Goal: Download file/media

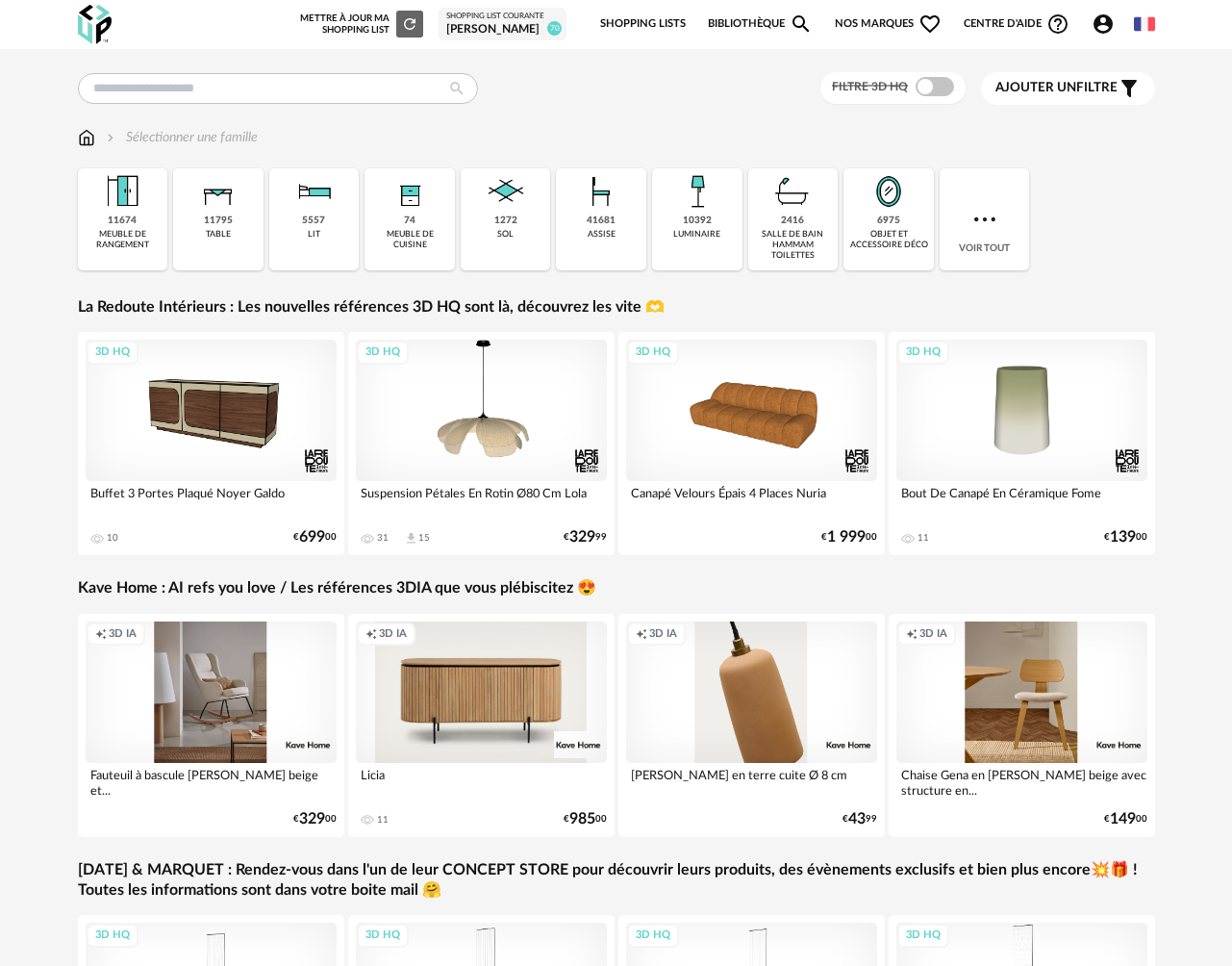
click at [515, 32] on div "[PERSON_NAME]" at bounding box center [502, 30] width 113 height 16
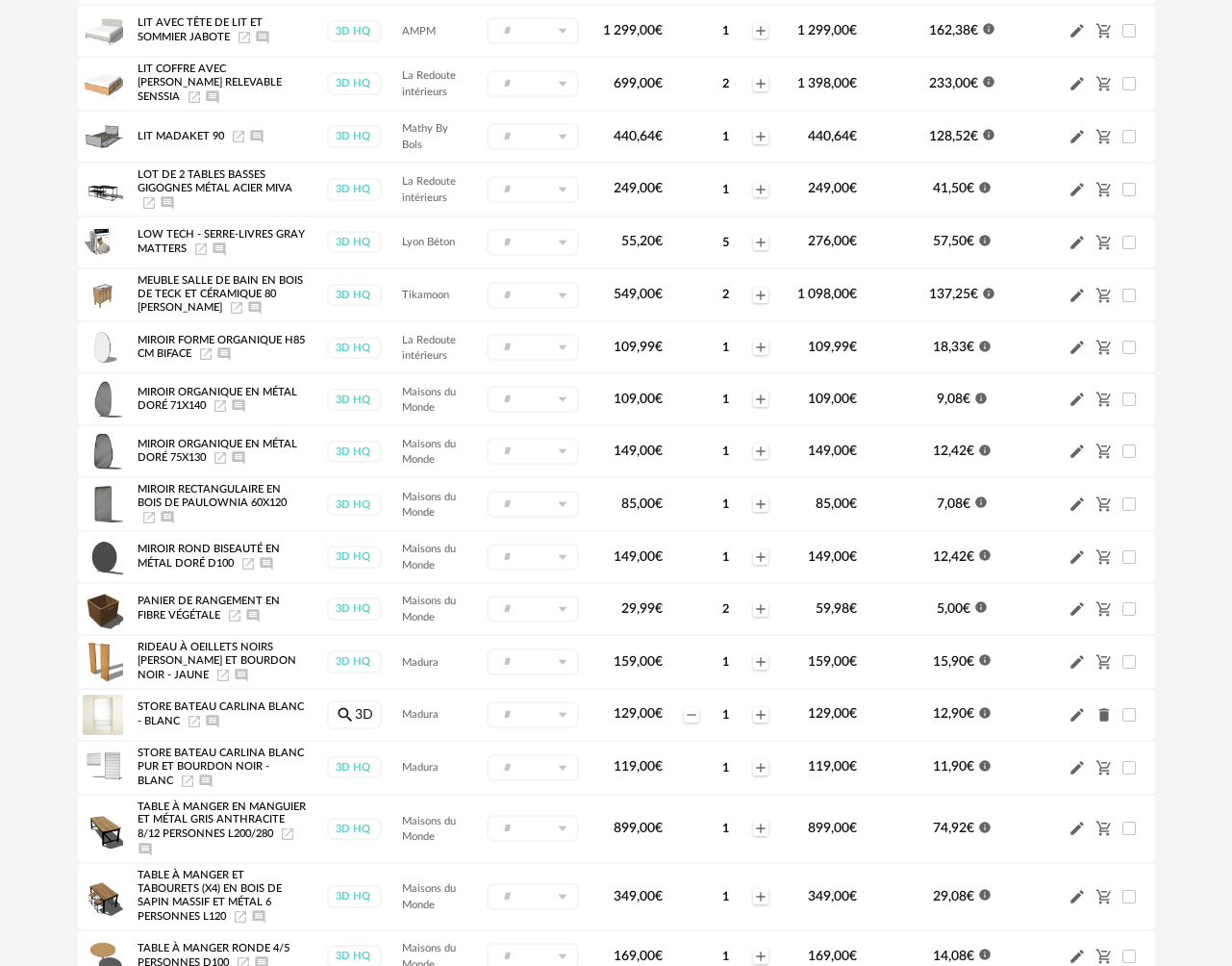
scroll to position [1577, 0]
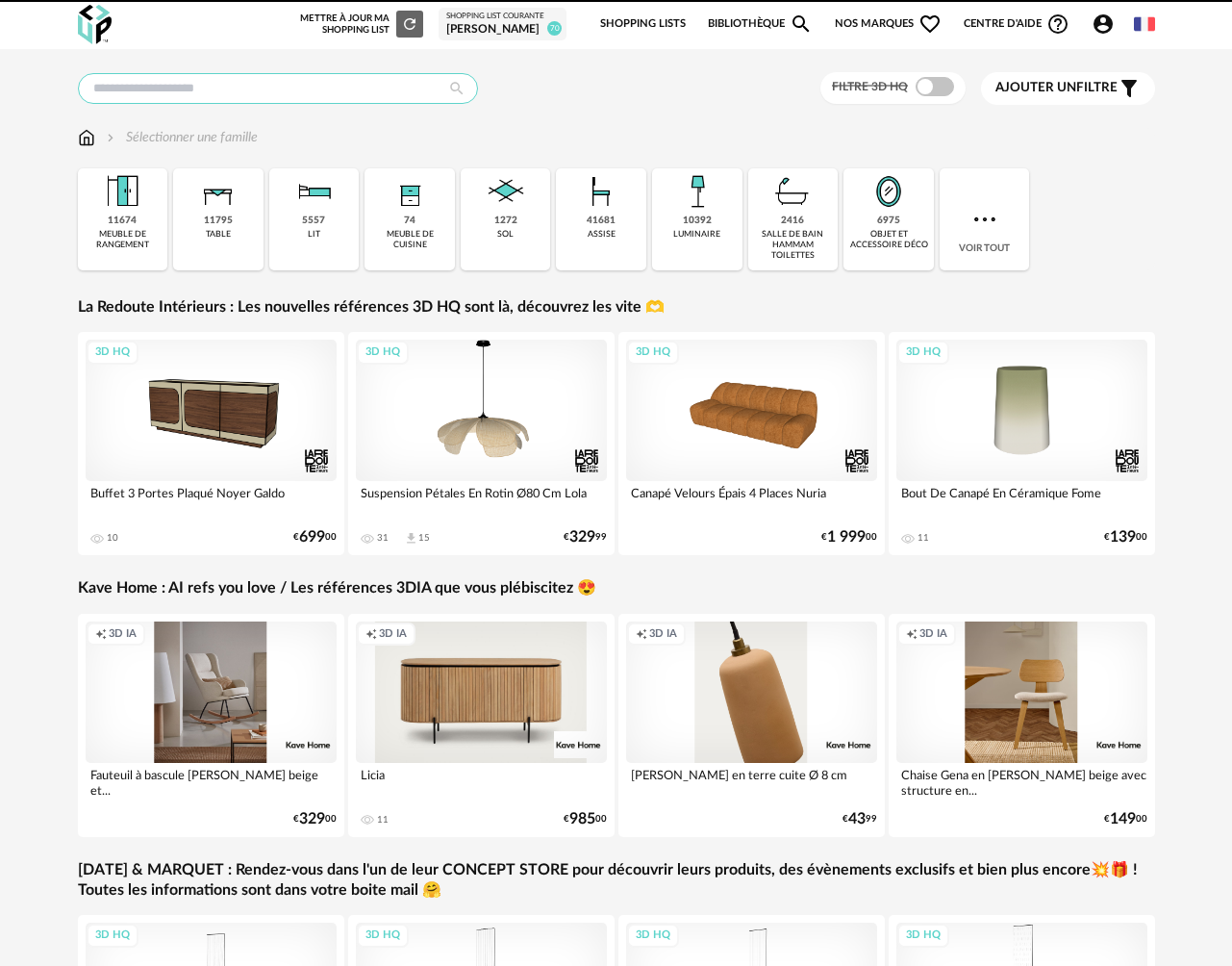
click at [318, 94] on input "text" at bounding box center [278, 88] width 401 height 30
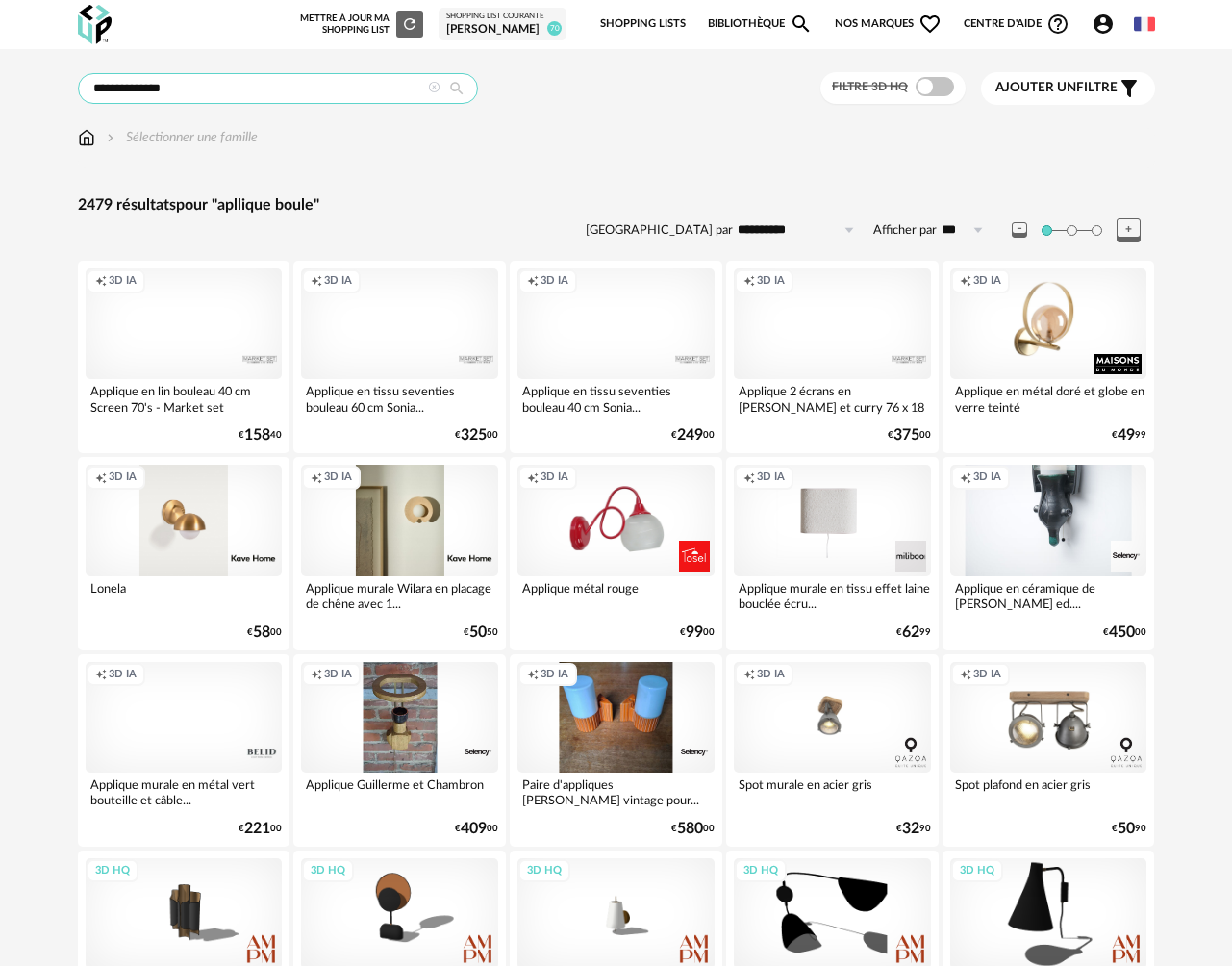
drag, startPoint x: 137, startPoint y: 92, endPoint x: 43, endPoint y: 86, distance: 94.2
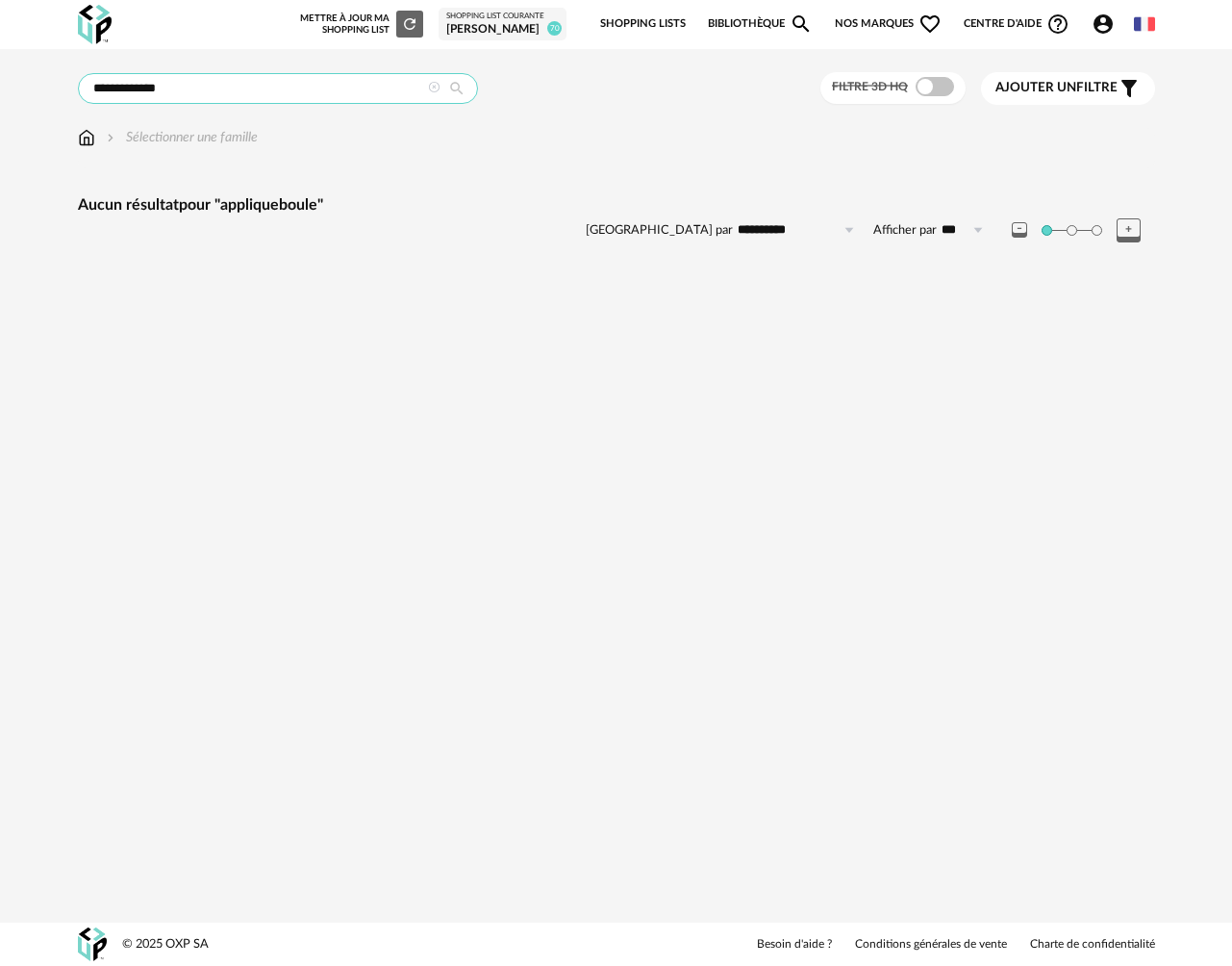
click at [138, 90] on input "**********" at bounding box center [278, 88] width 401 height 30
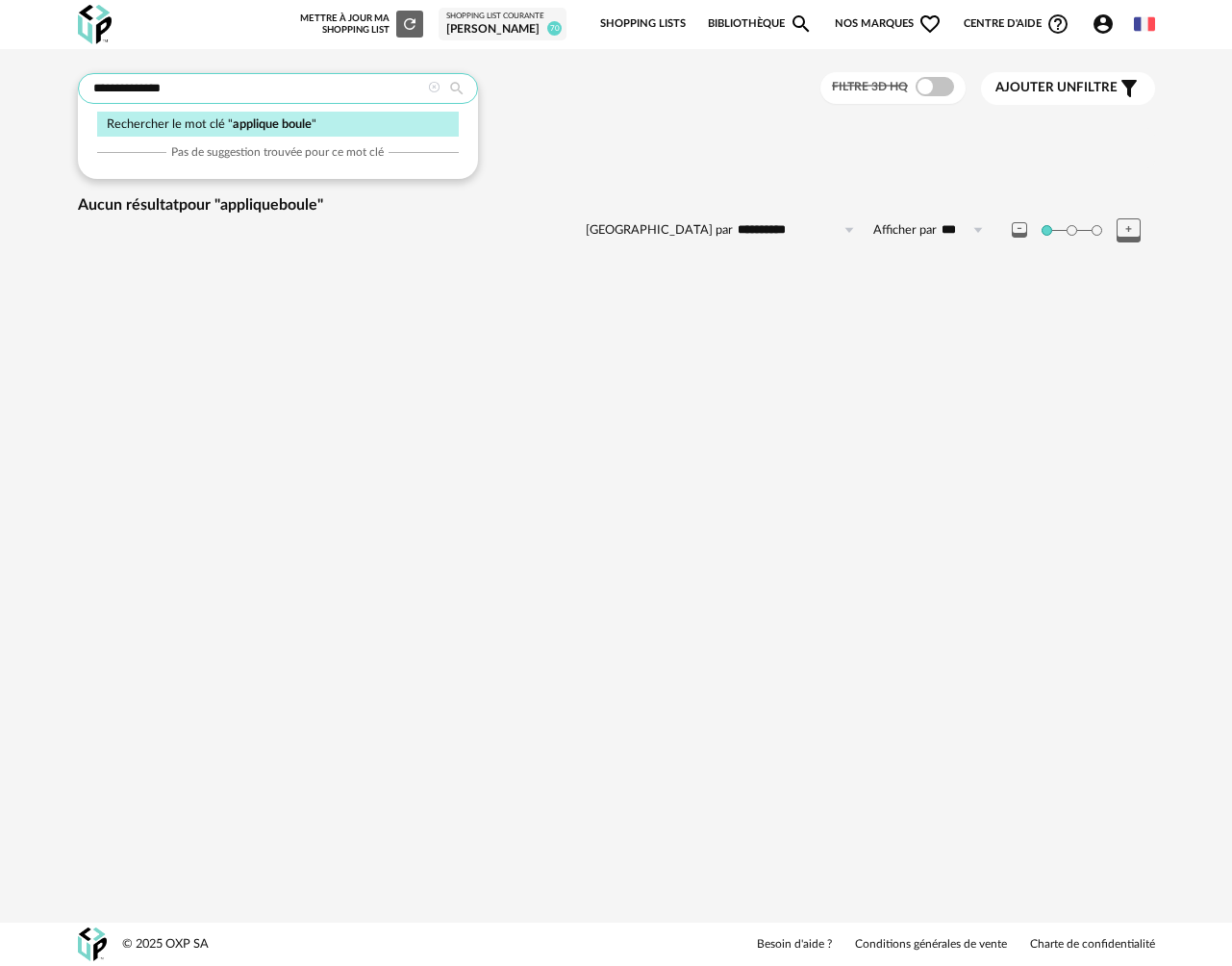
type input "**********"
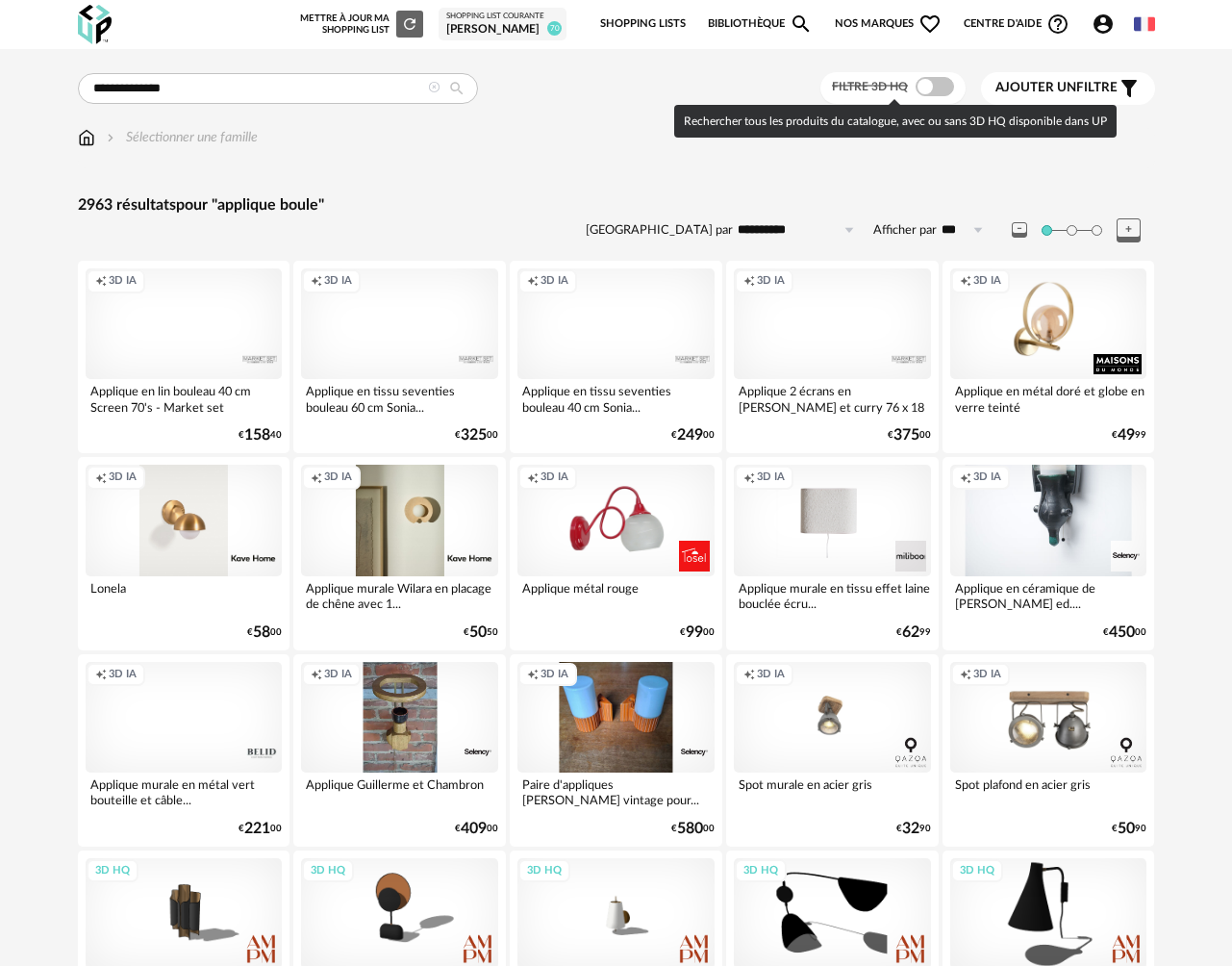
click at [938, 91] on span at bounding box center [934, 87] width 38 height 20
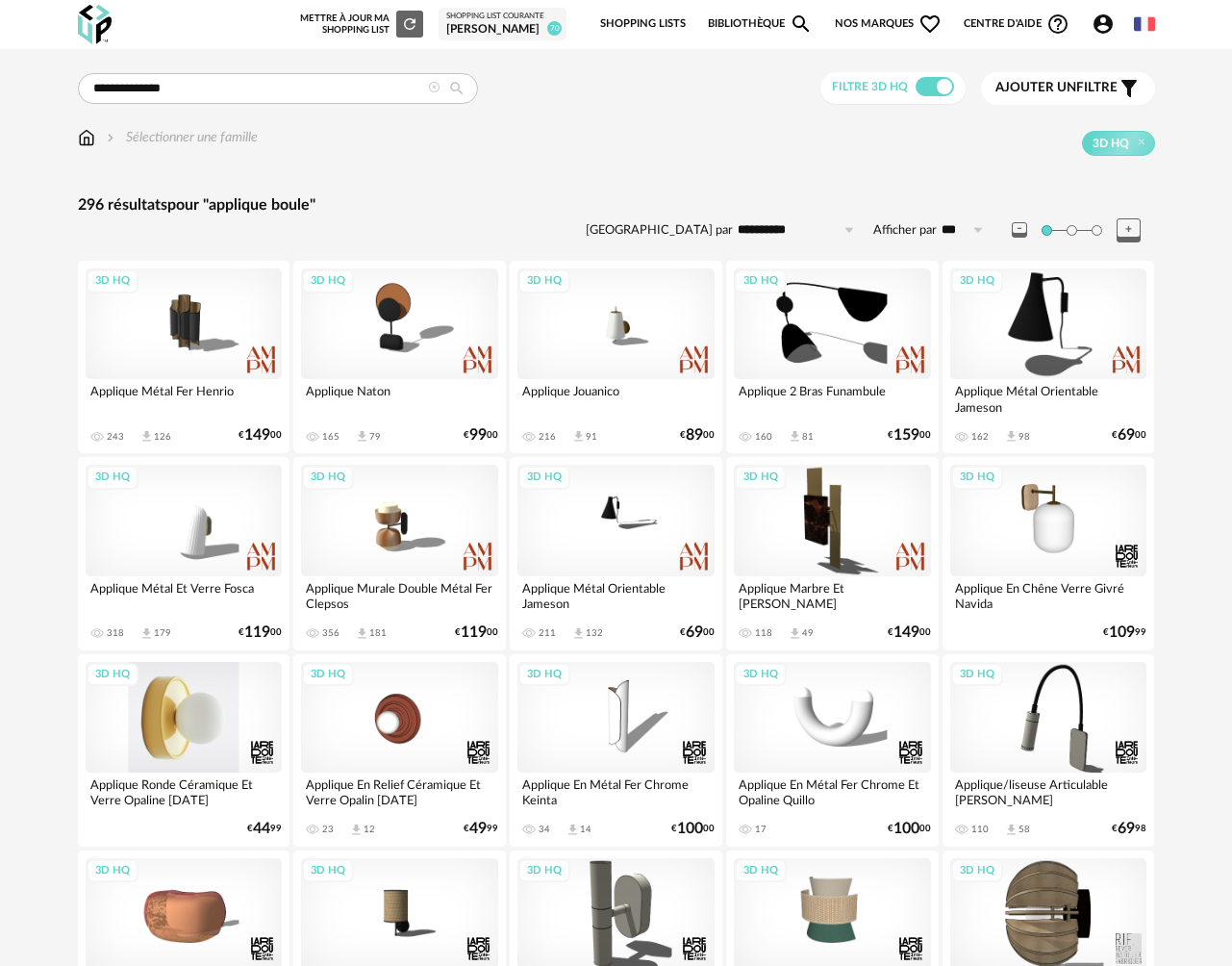
click at [216, 700] on div "3D HQ" at bounding box center [183, 717] width 197 height 111
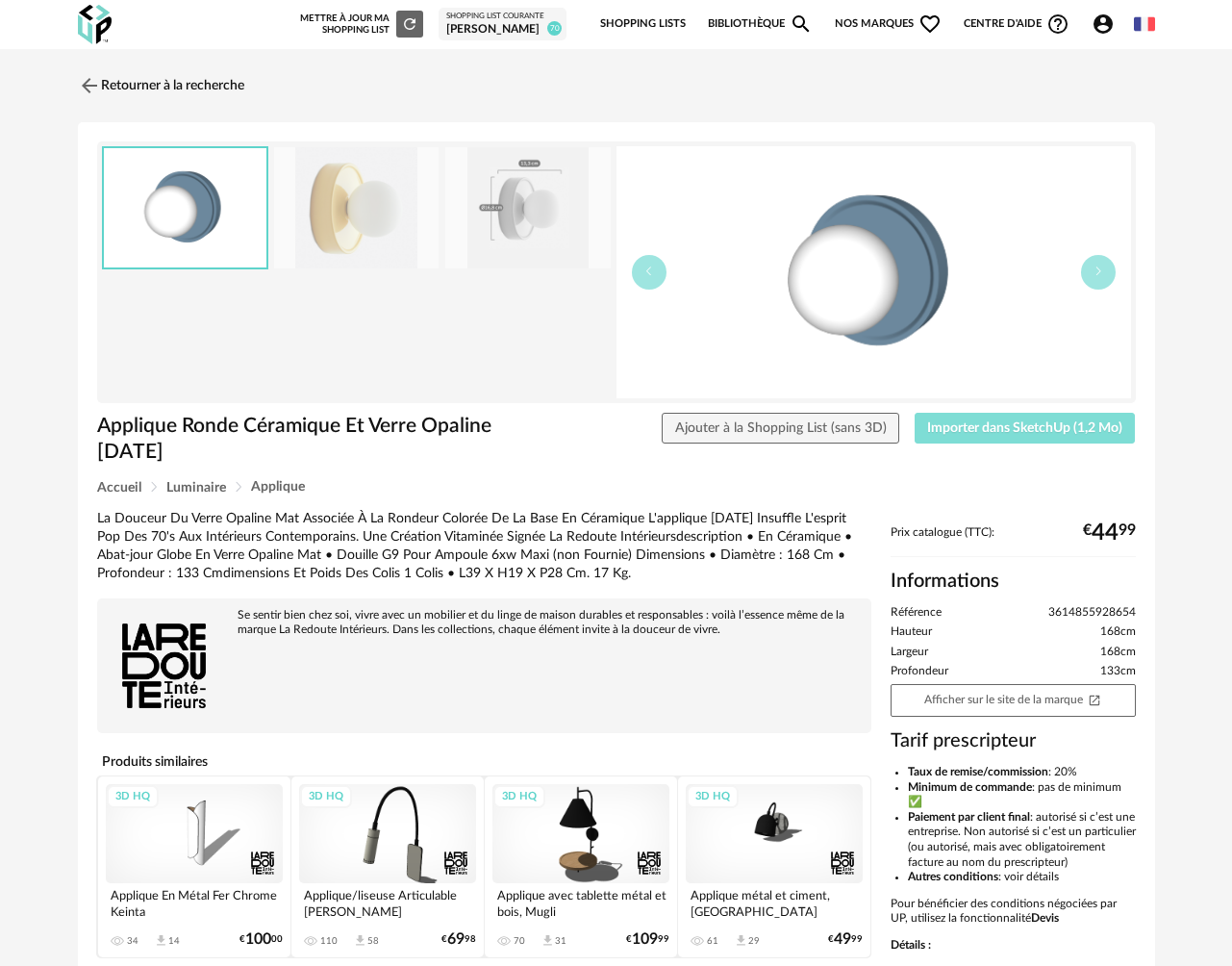
click at [971, 423] on span "Importer dans SketchUp (1,2 Mo)" at bounding box center [1024, 428] width 195 height 14
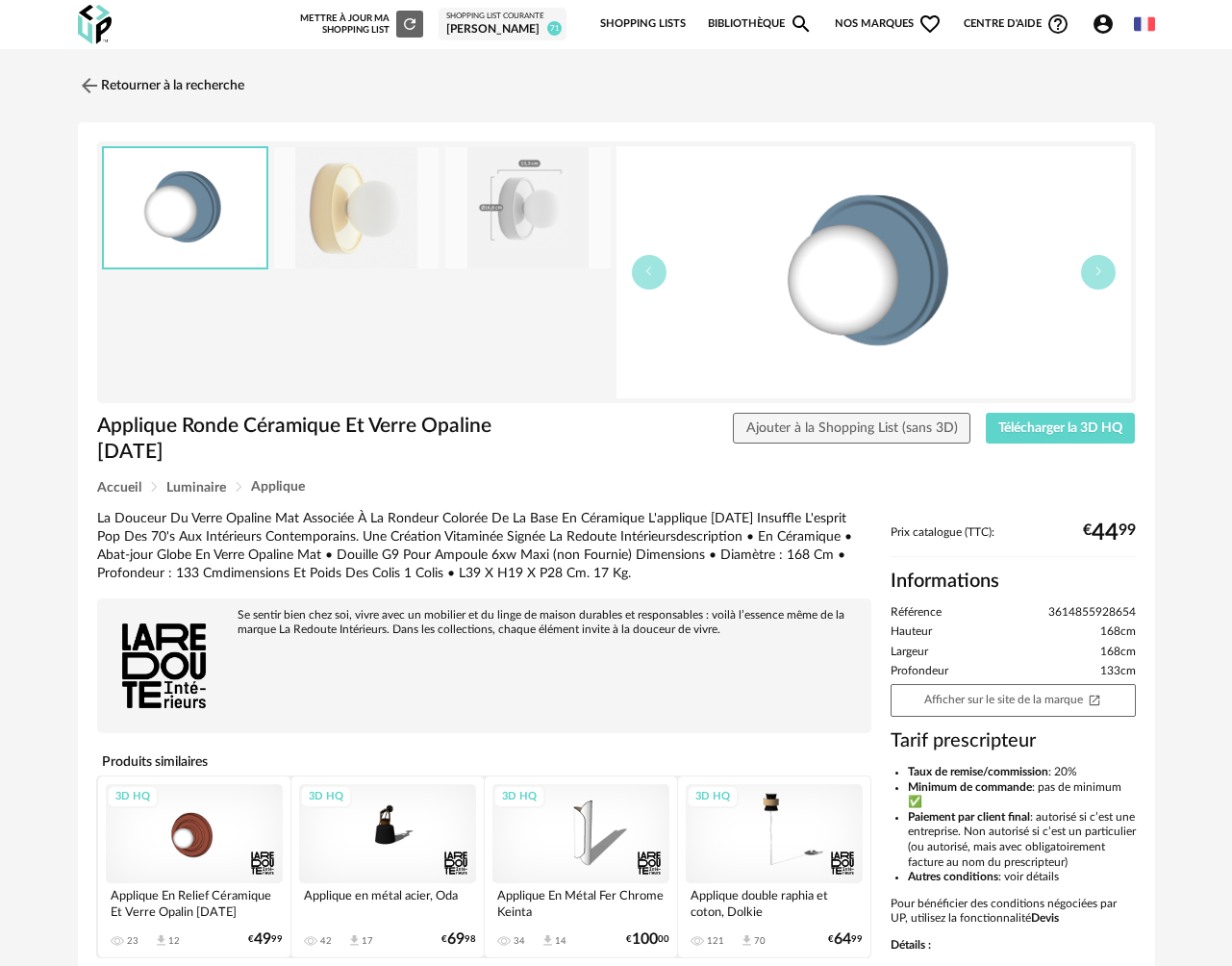
click at [488, 31] on div "[PERSON_NAME]" at bounding box center [502, 30] width 113 height 16
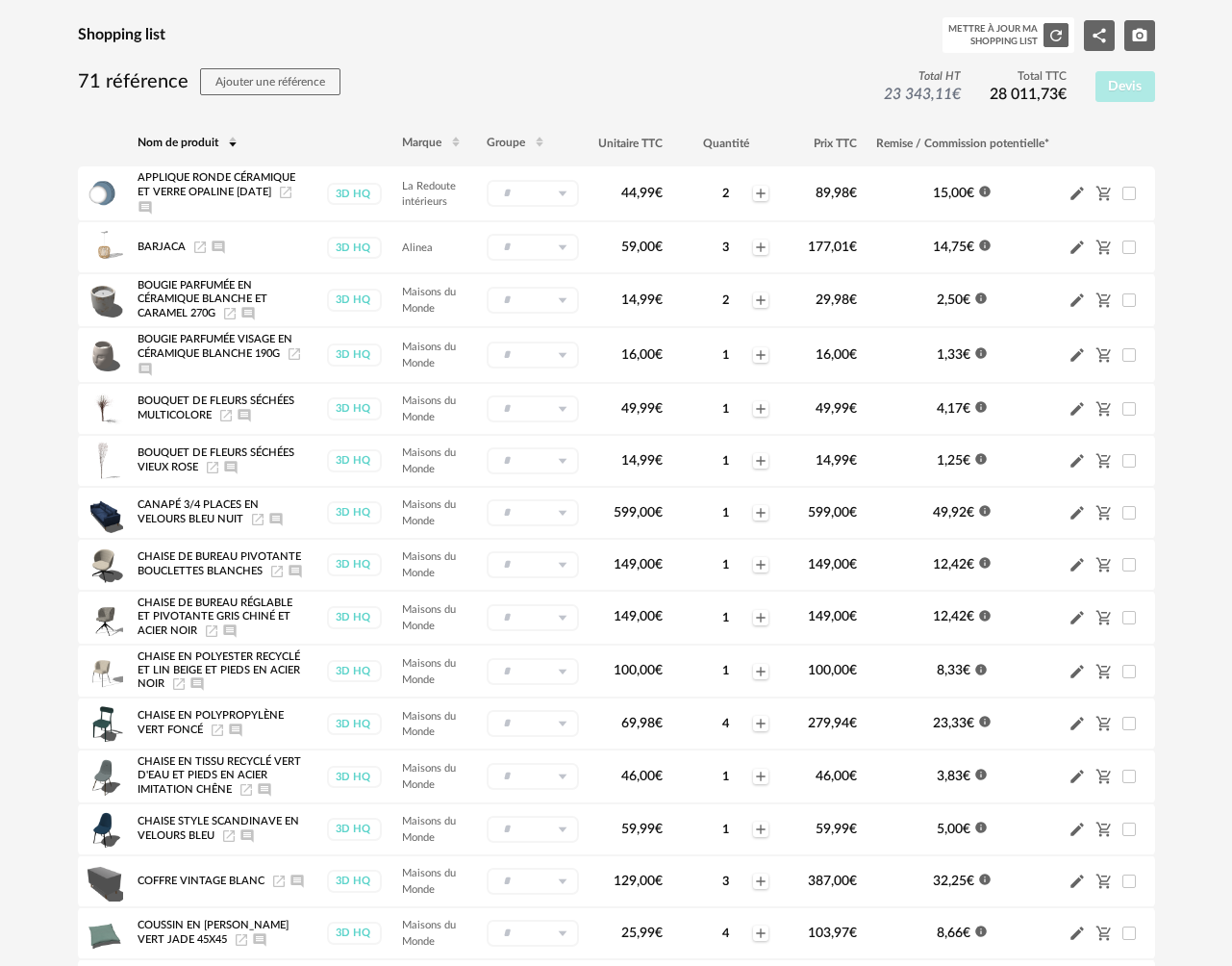
scroll to position [112, 0]
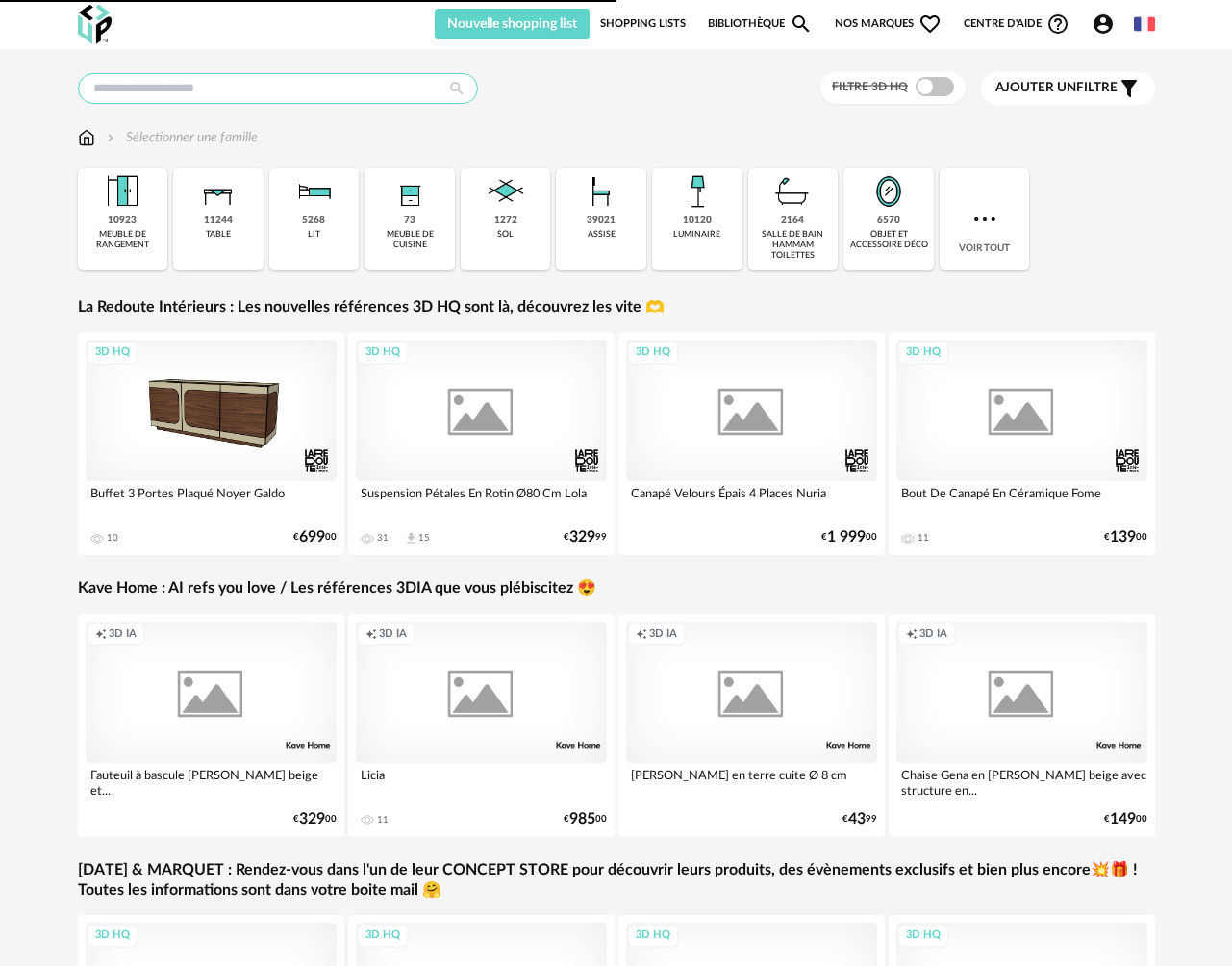
click at [315, 102] on input "text" at bounding box center [278, 88] width 401 height 30
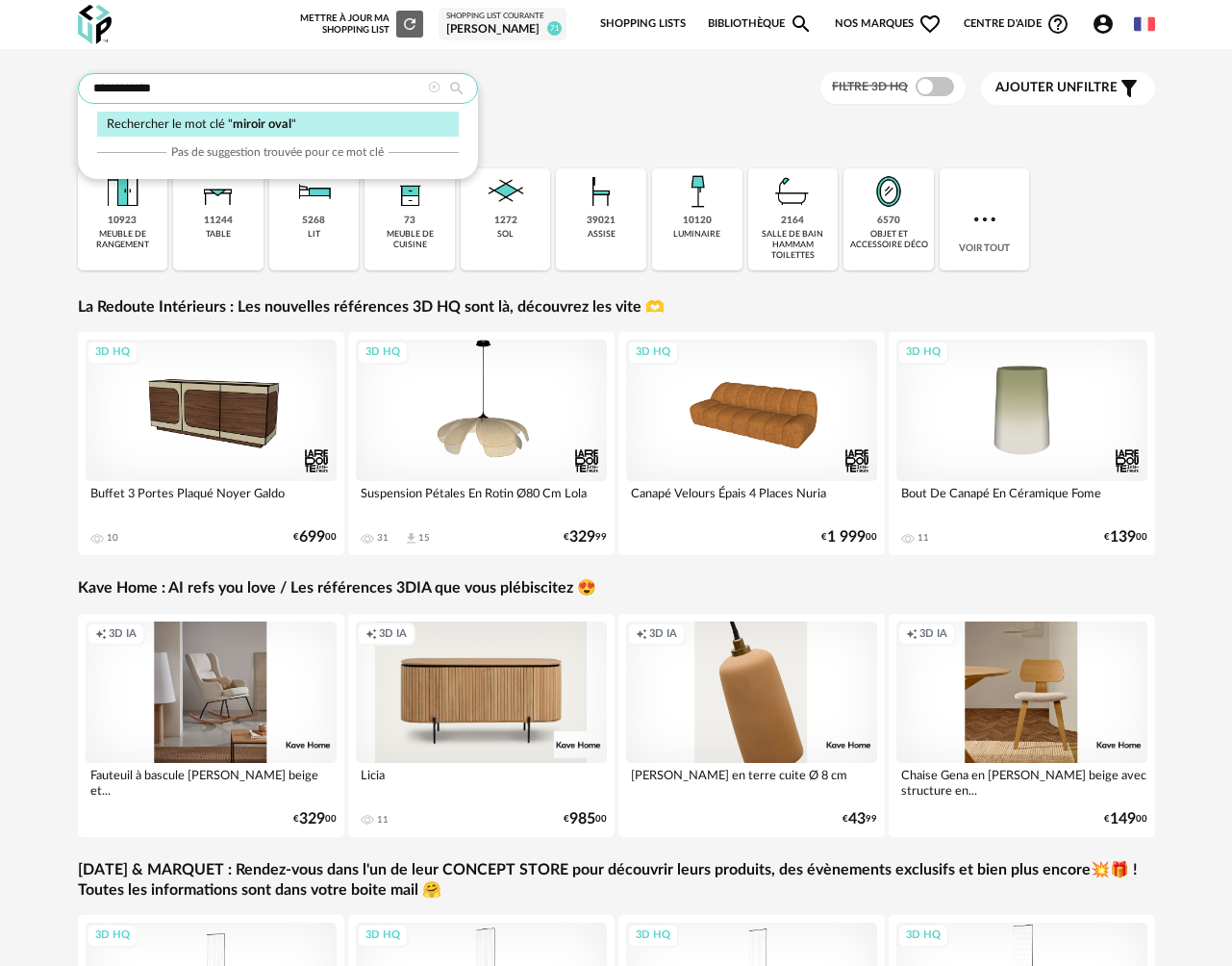
type input "**********"
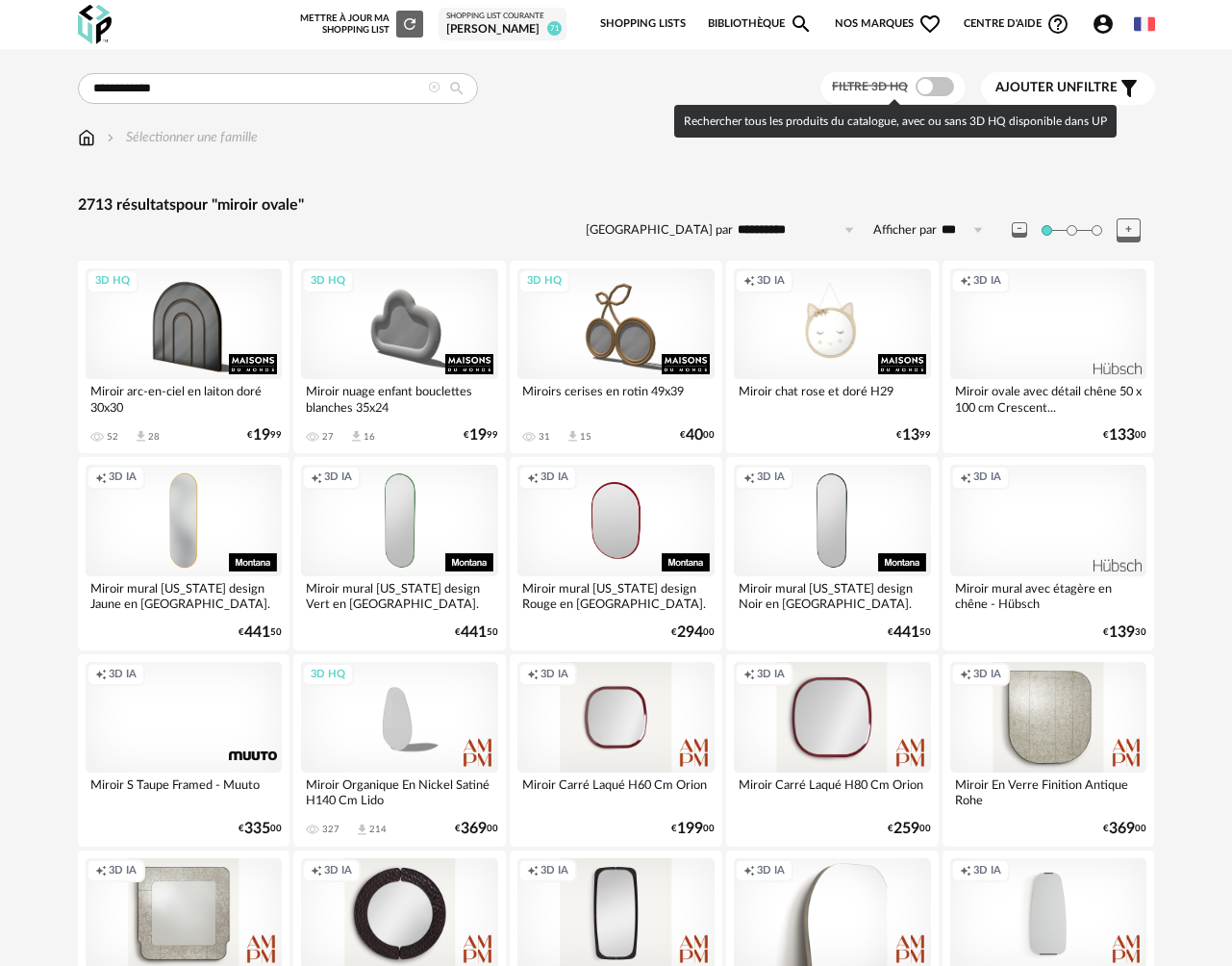
click at [941, 90] on span at bounding box center [934, 87] width 38 height 20
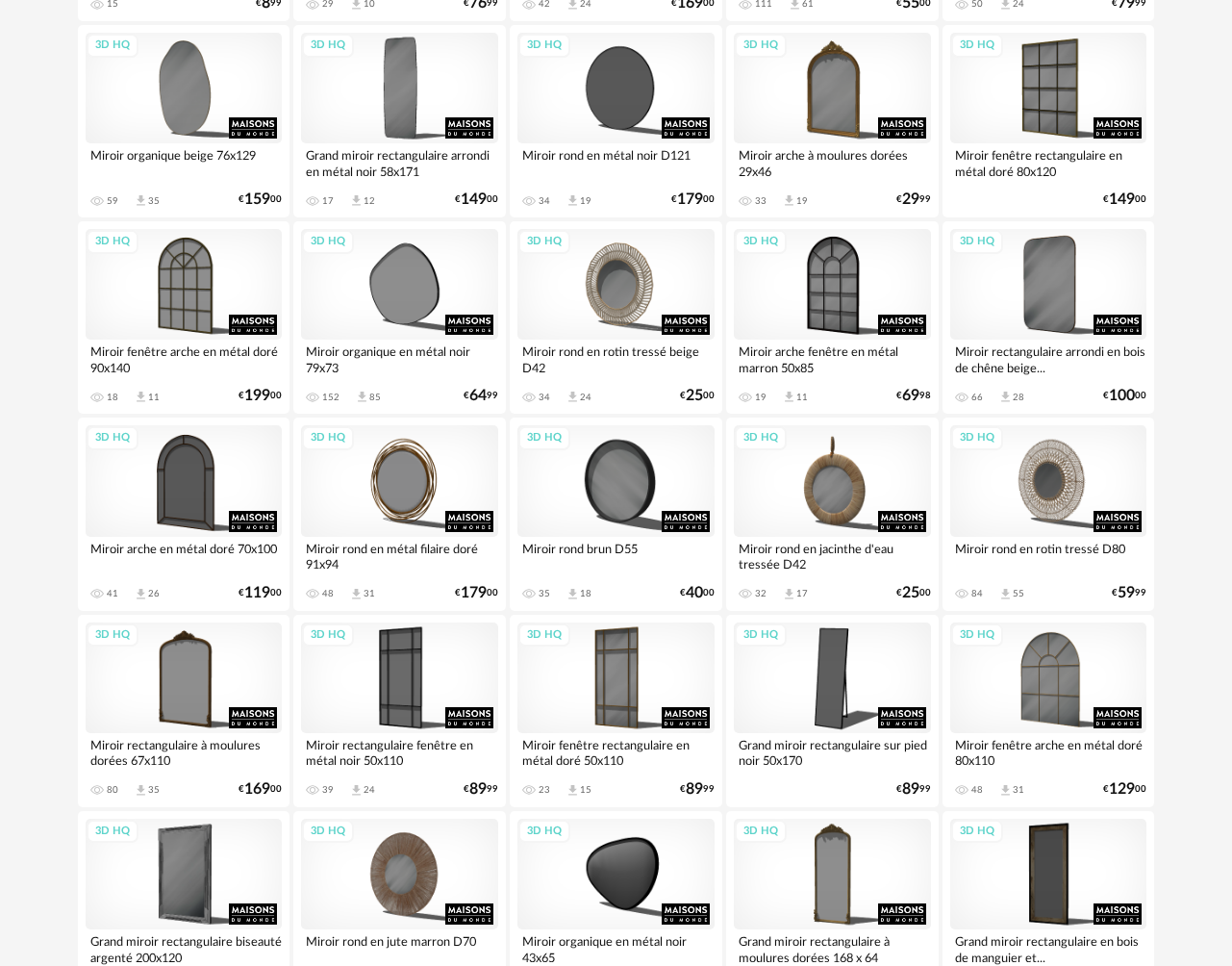
scroll to position [3345, 0]
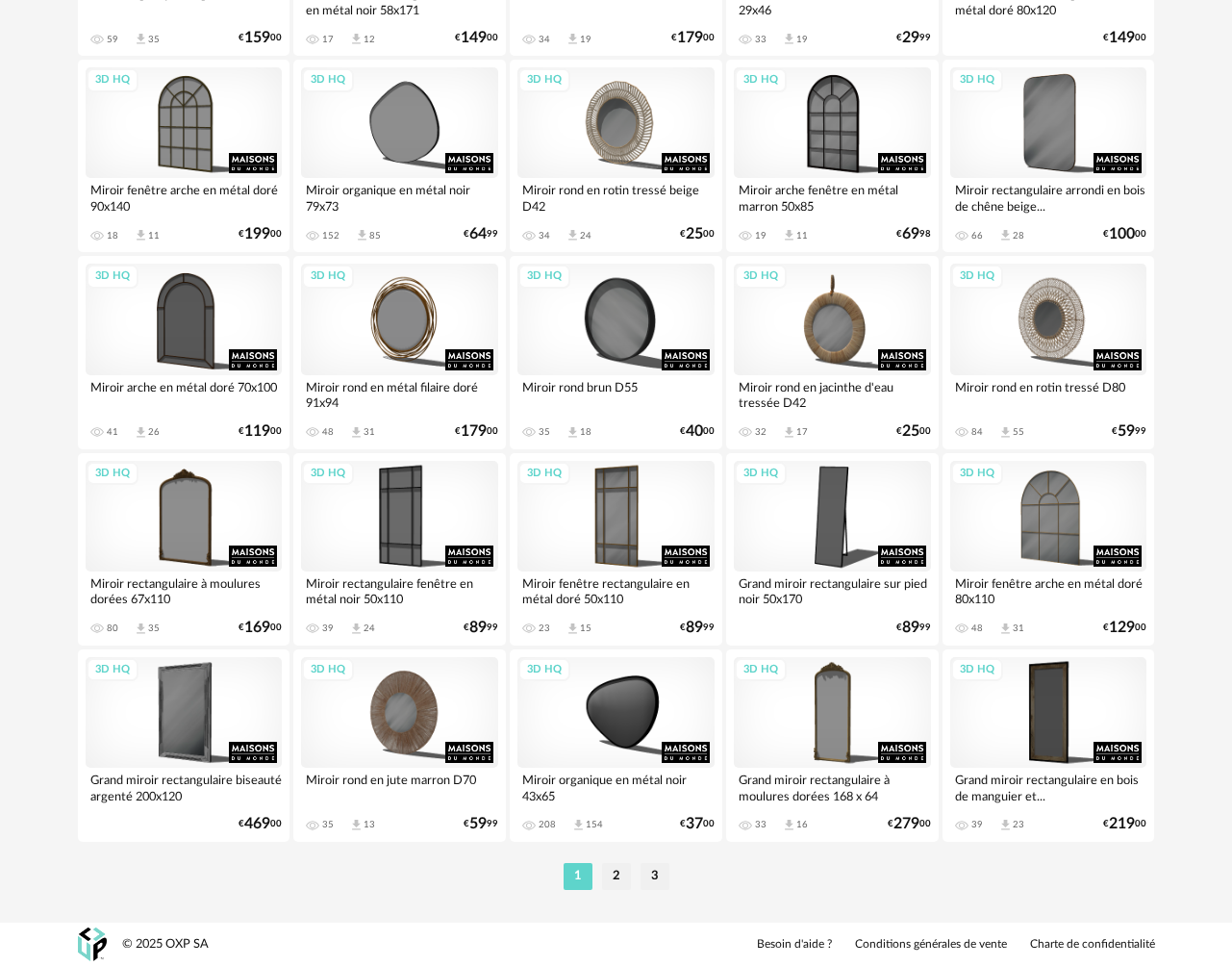
click at [618, 891] on div "1 2 3" at bounding box center [617, 876] width 1077 height 30
click at [615, 874] on li "2" at bounding box center [616, 876] width 28 height 26
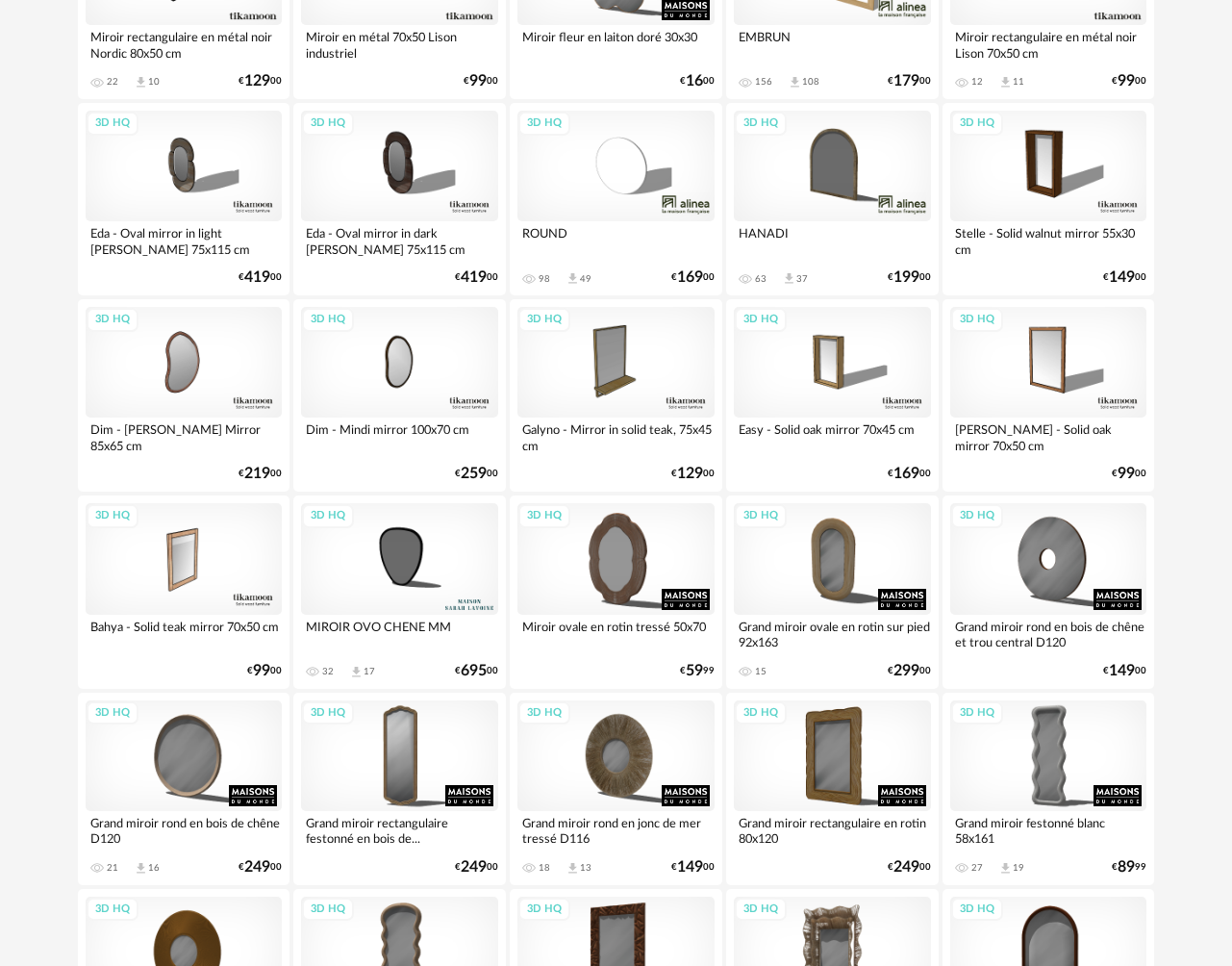
scroll to position [3345, 0]
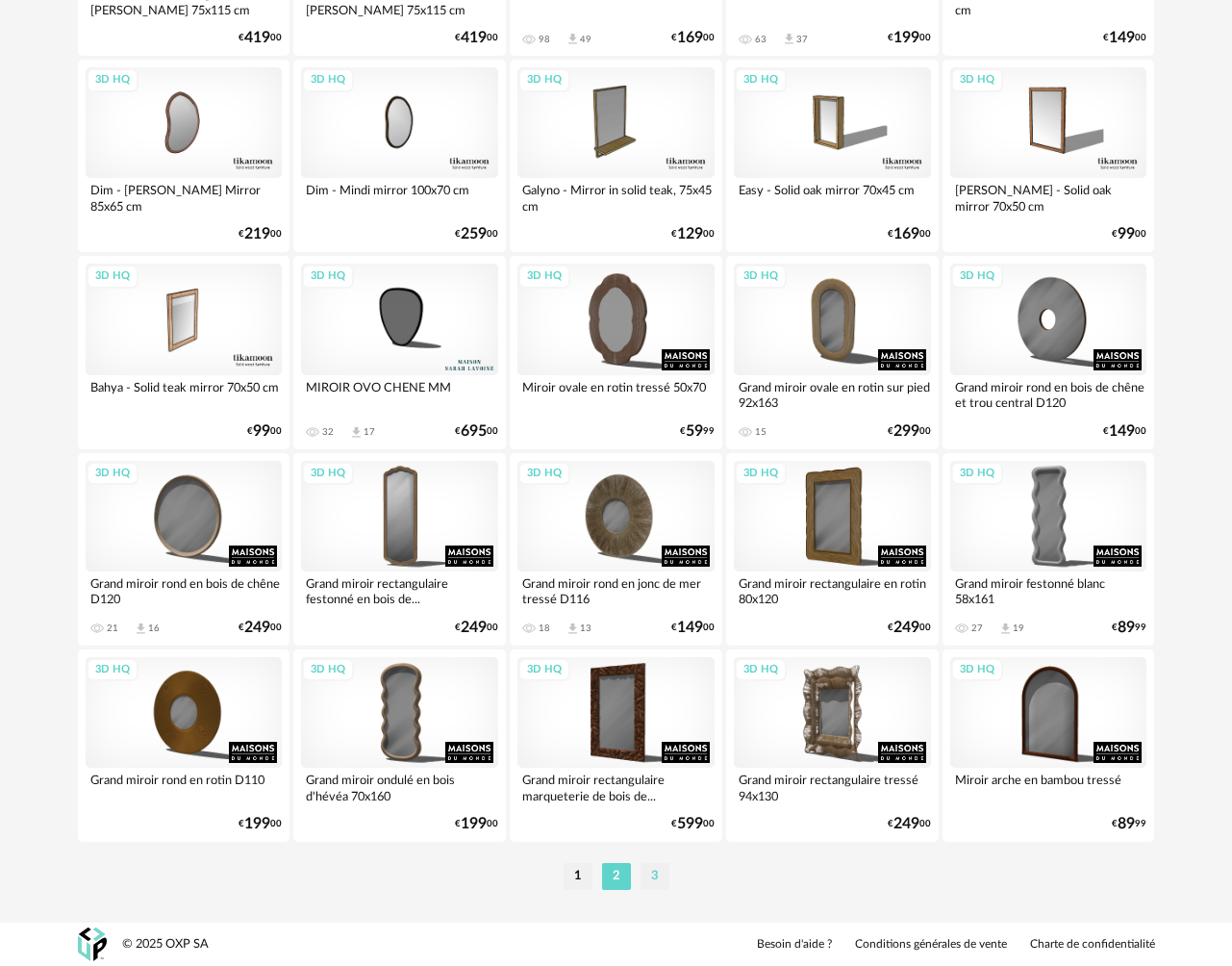
click at [649, 878] on li "3" at bounding box center [654, 876] width 28 height 26
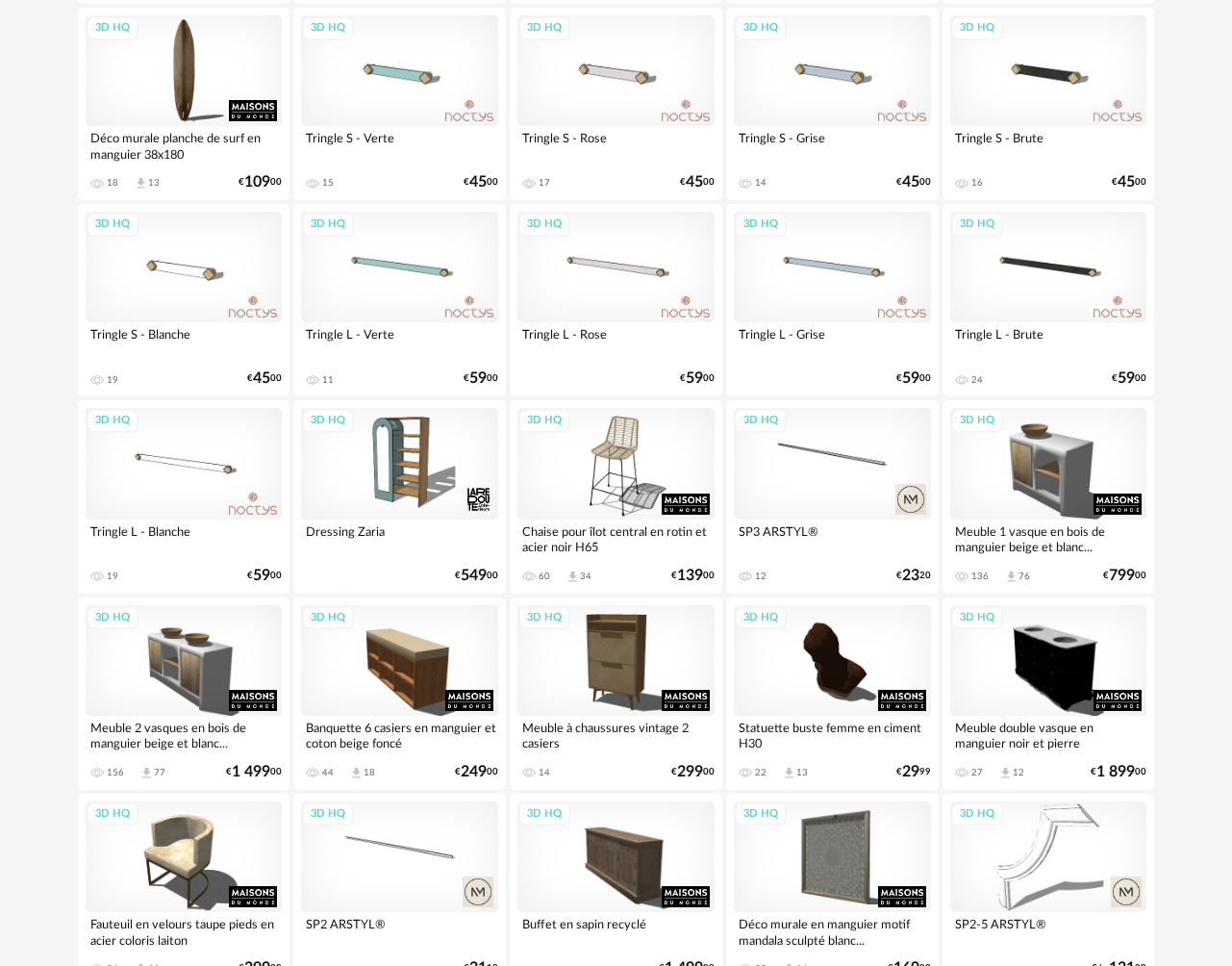
scroll to position [2166, 0]
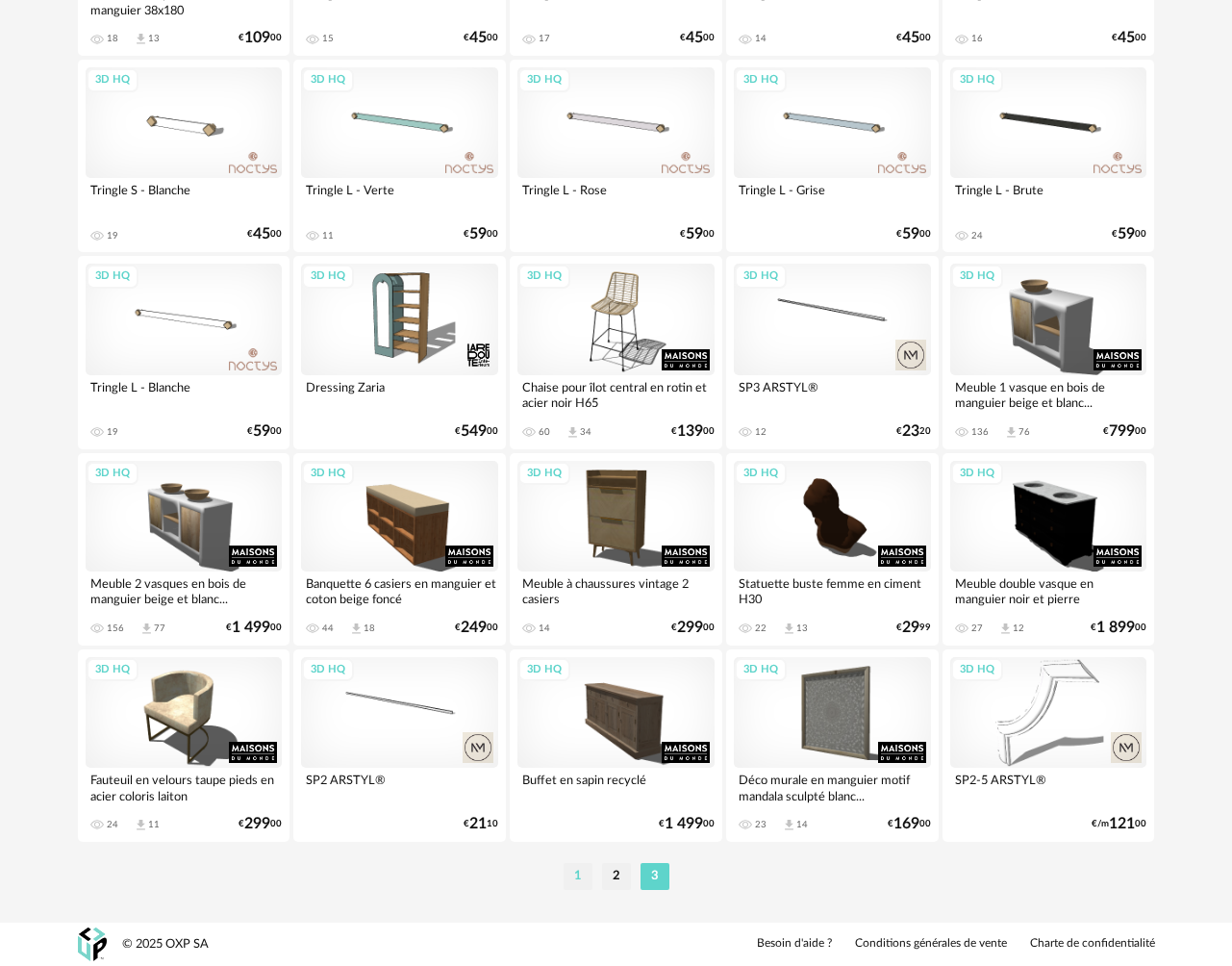
click at [580, 881] on li "1" at bounding box center [577, 876] width 28 height 26
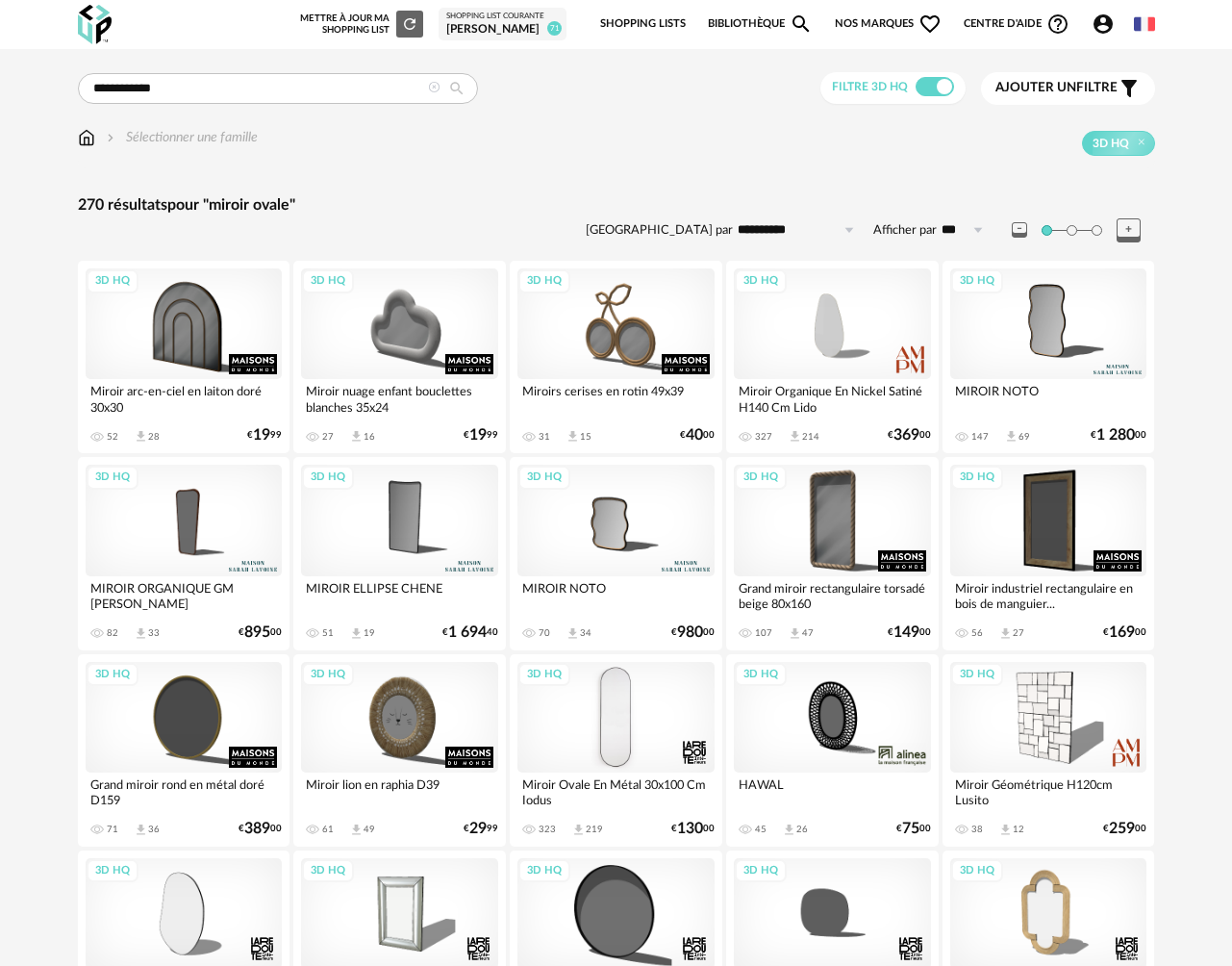
click at [624, 722] on div "3D HQ" at bounding box center [615, 717] width 197 height 111
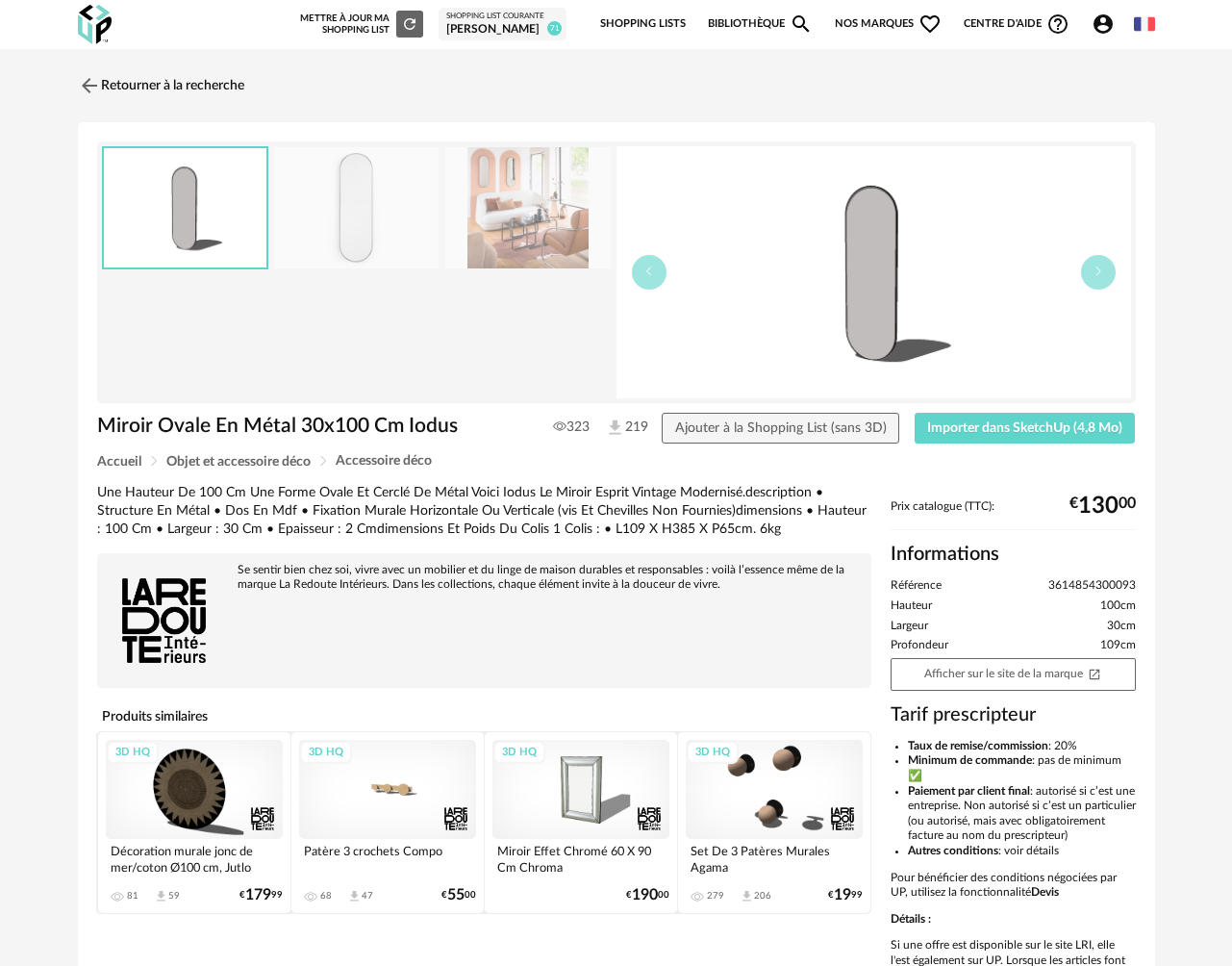
click at [394, 227] on img at bounding box center [356, 208] width 166 height 122
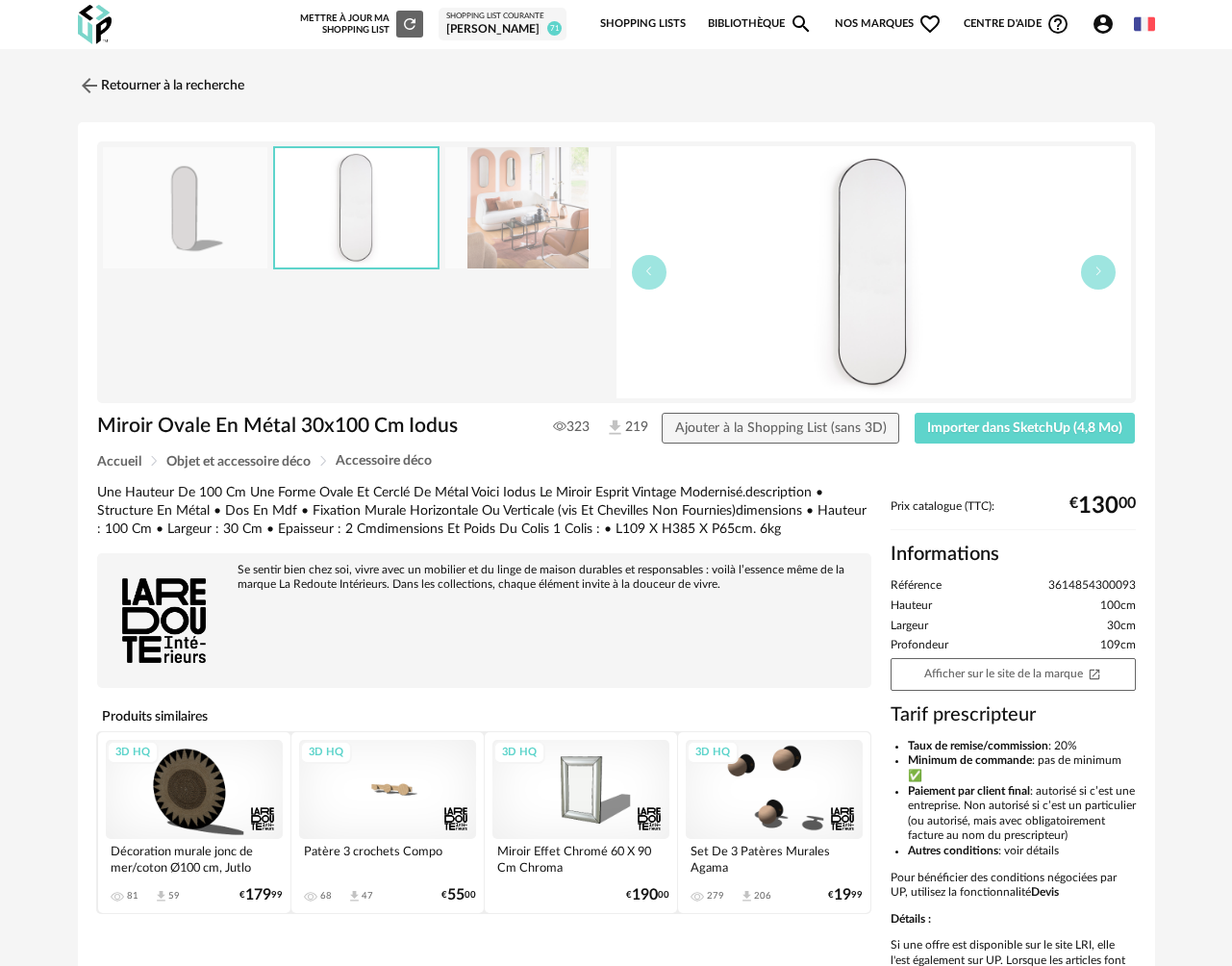
click at [543, 230] on img at bounding box center [528, 208] width 166 height 122
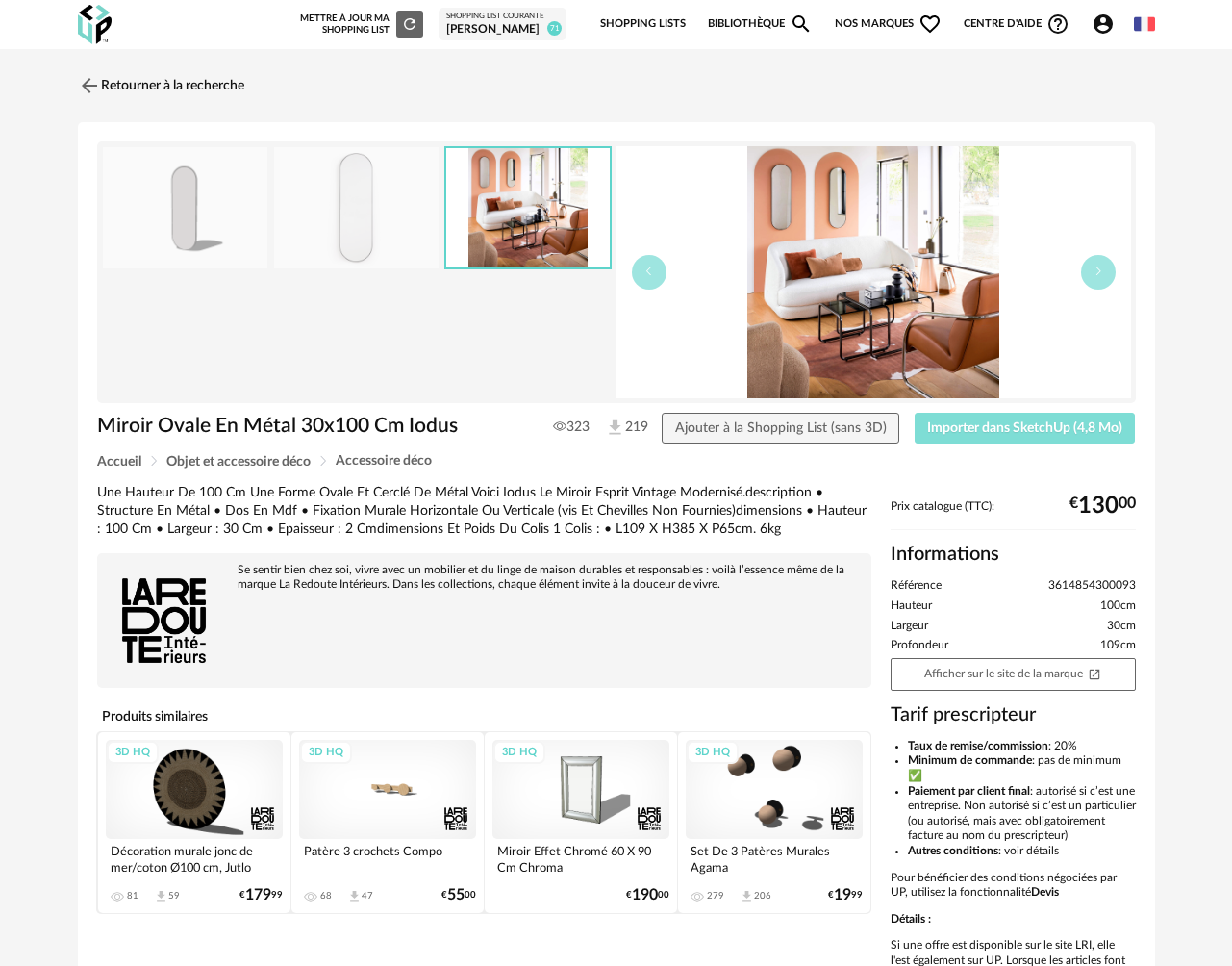
click at [941, 435] on span "Importer dans SketchUp (4,8 Mo)" at bounding box center [1024, 428] width 195 height 14
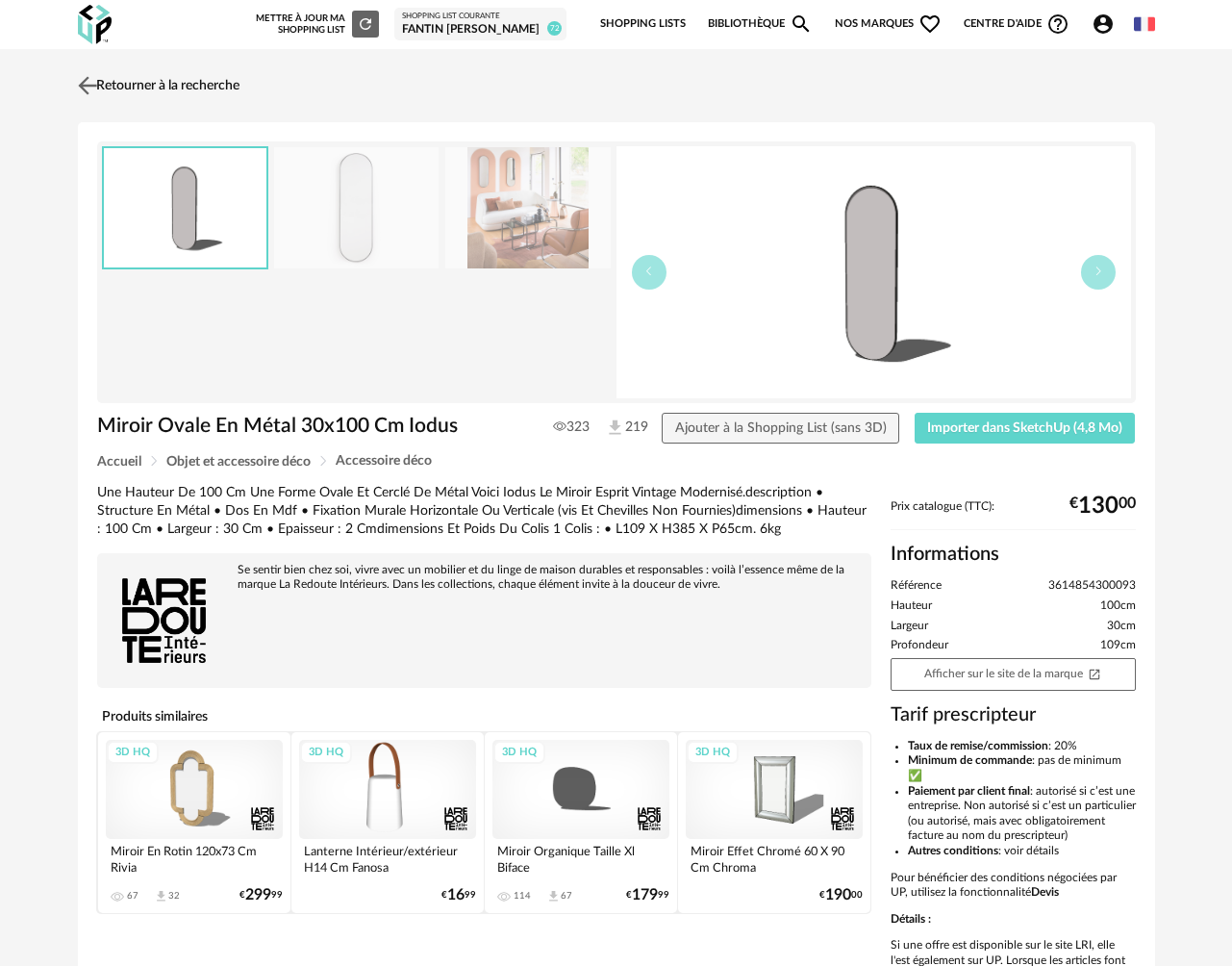
click at [178, 87] on link "Retourner à la recherche" at bounding box center [157, 85] width 166 height 42
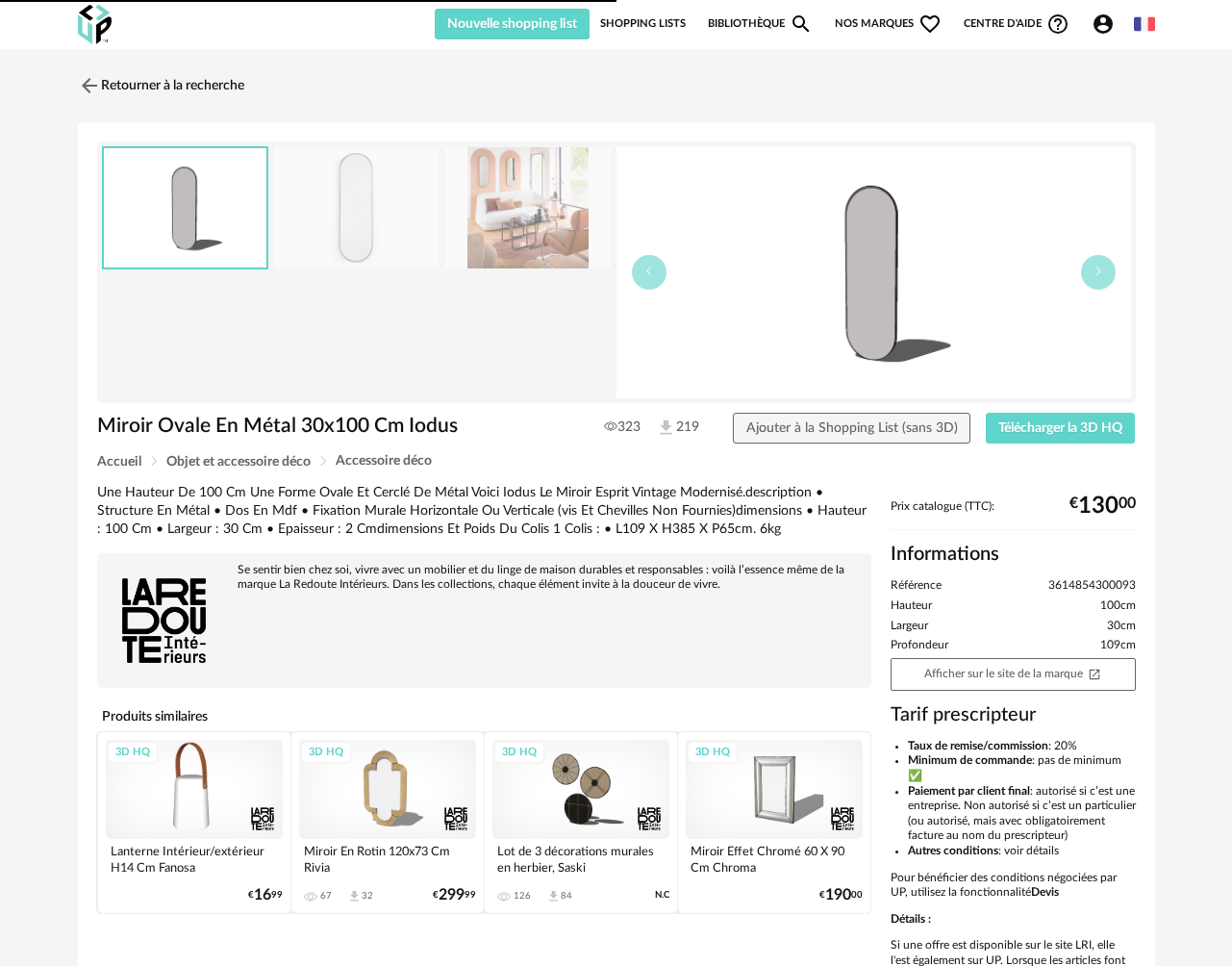
click at [178, 87] on link "Retourner à la recherche" at bounding box center [162, 85] width 166 height 42
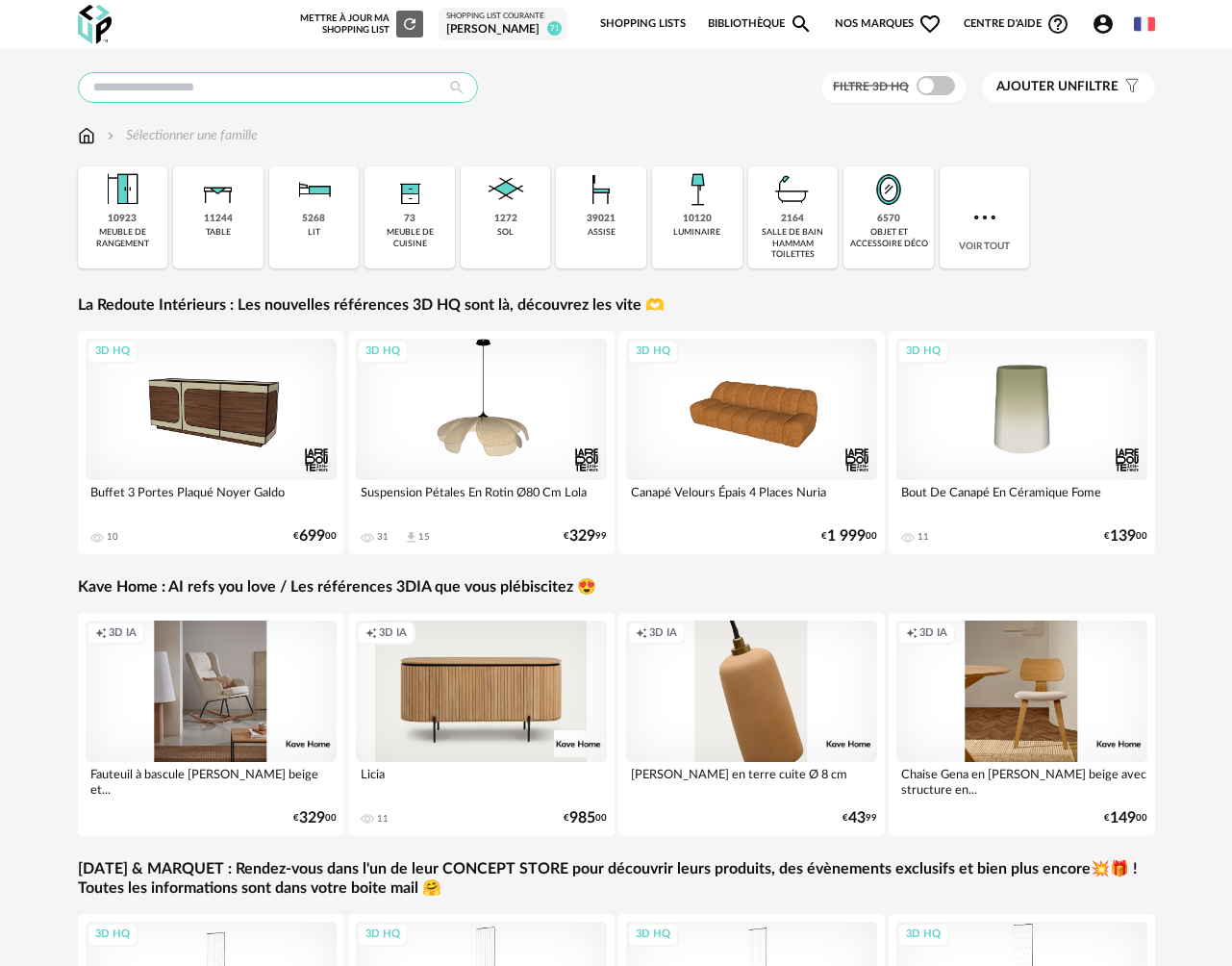
click at [178, 87] on input "text" at bounding box center [278, 87] width 401 height 30
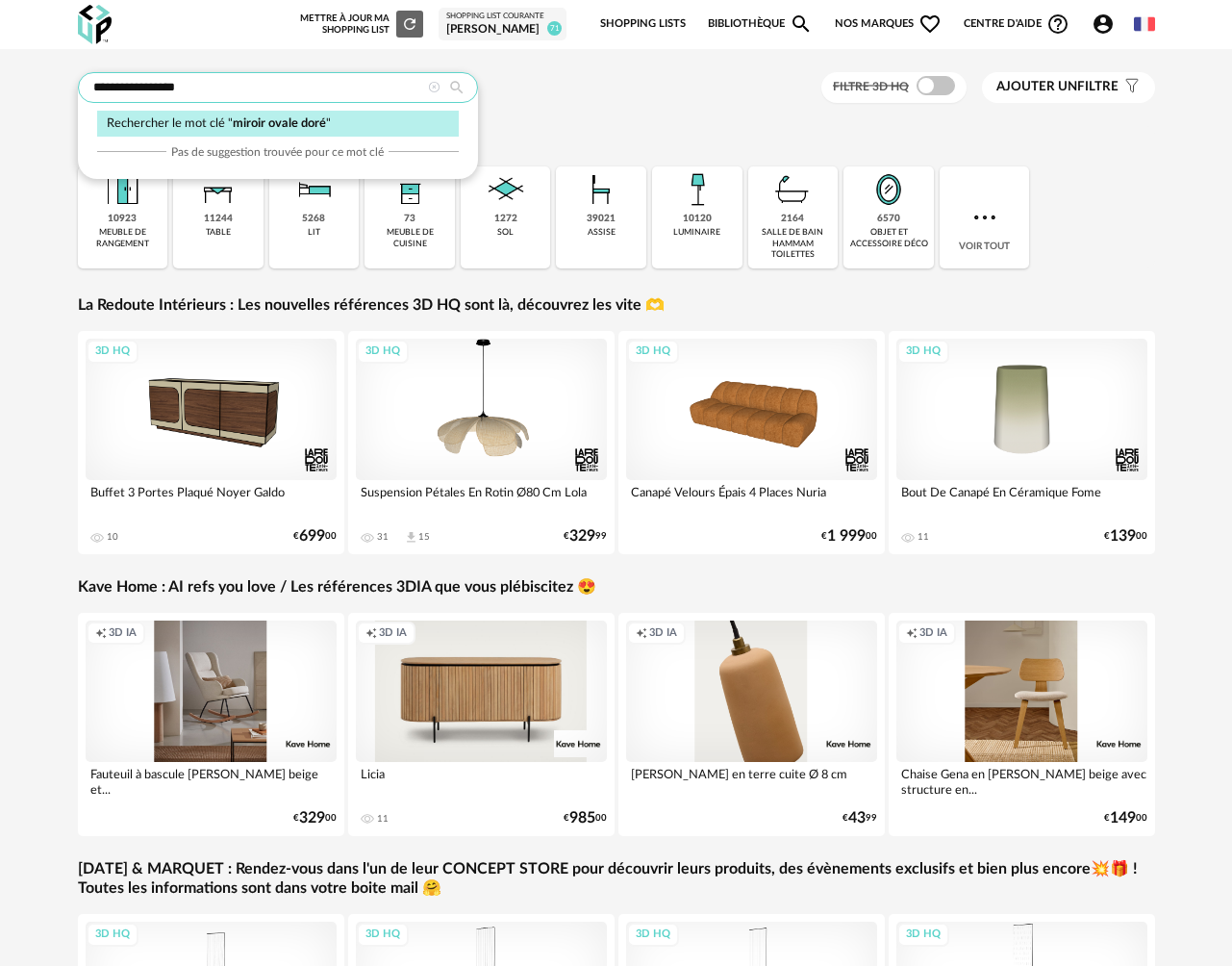
type input "**********"
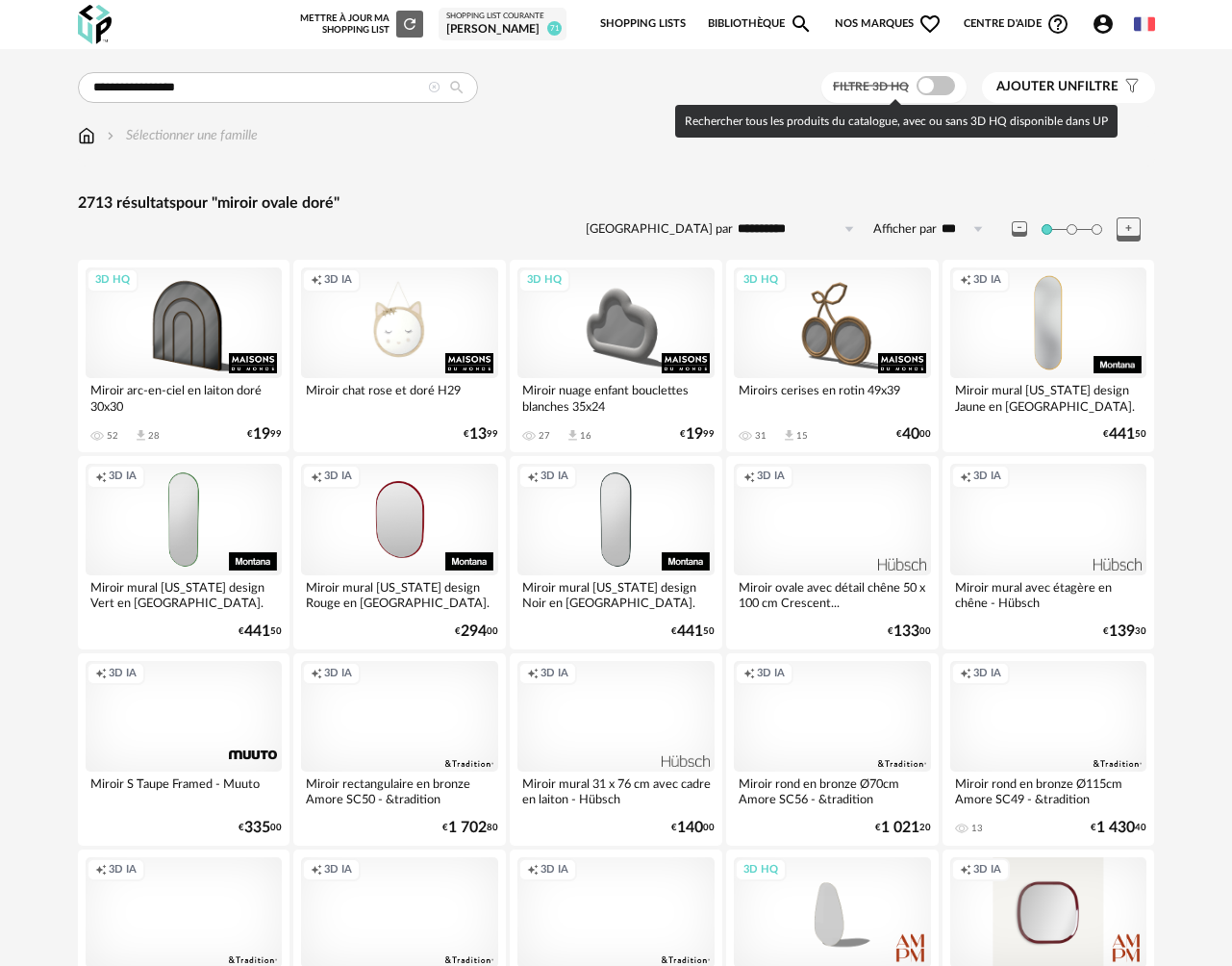
click at [938, 89] on span at bounding box center [935, 86] width 38 height 20
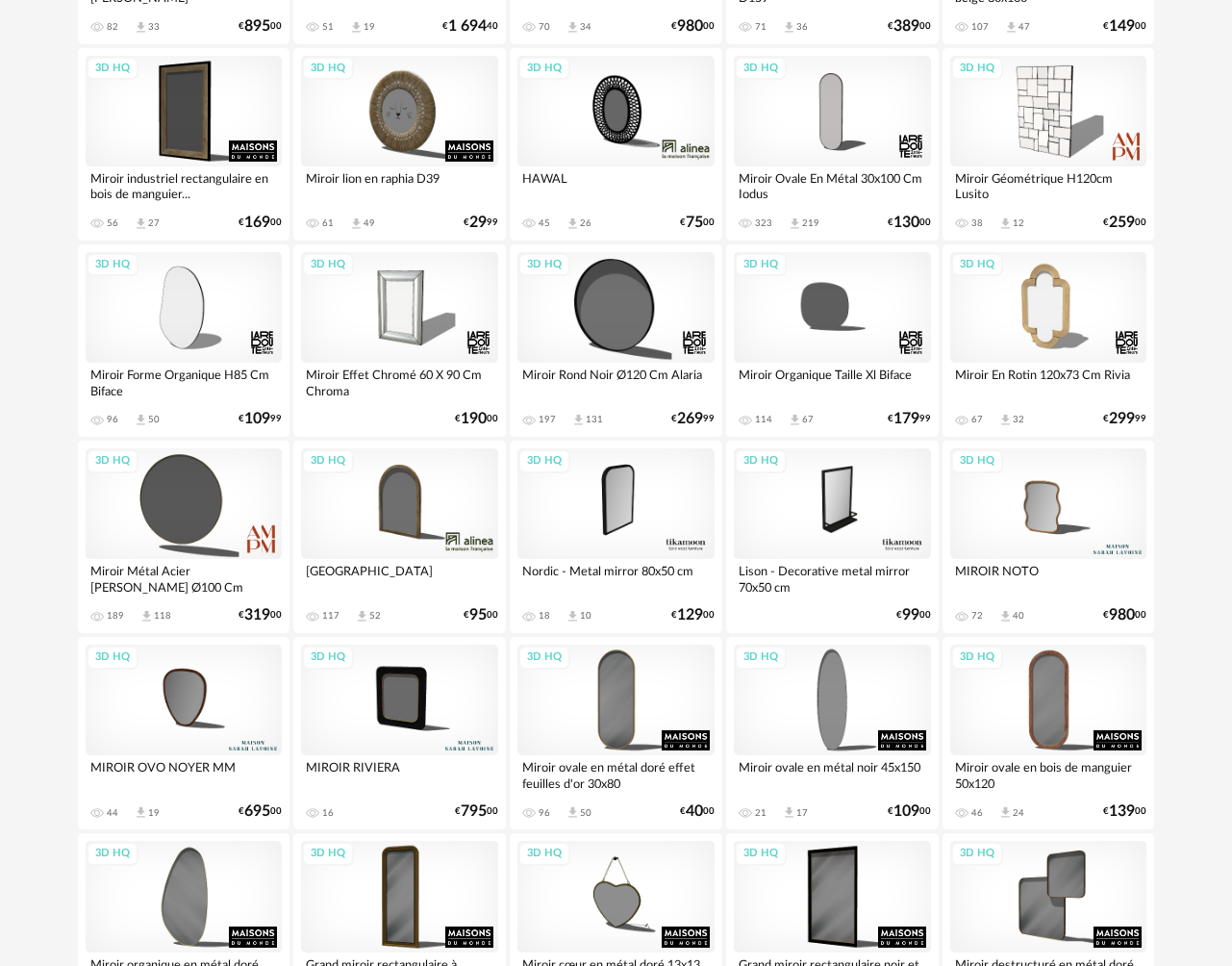
scroll to position [652, 0]
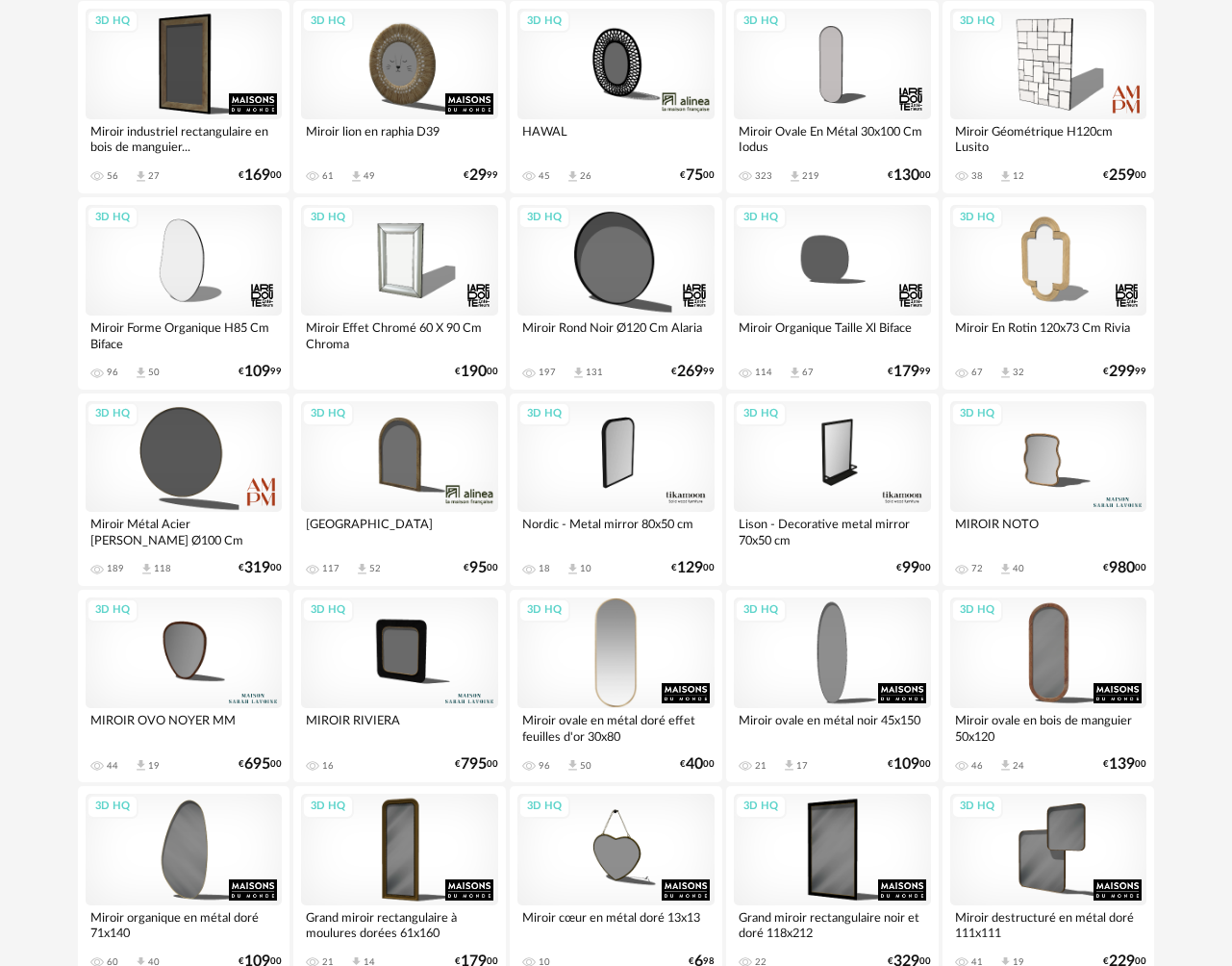
click at [603, 635] on div "3D HQ" at bounding box center [615, 652] width 197 height 111
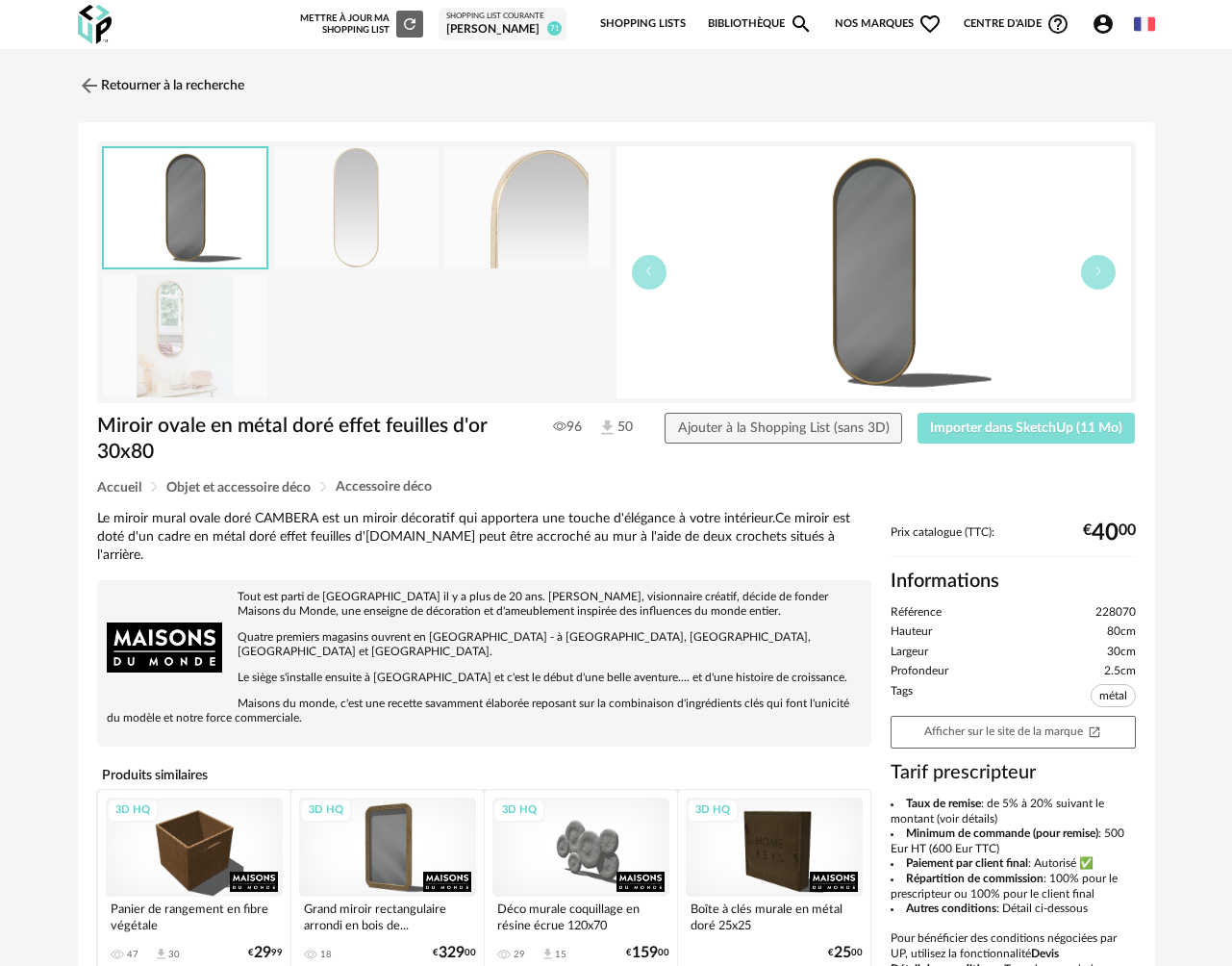
click at [967, 437] on button "Importer dans SketchUp (11 Mo)" at bounding box center [1026, 427] width 218 height 30
